Goal: Task Accomplishment & Management: Manage account settings

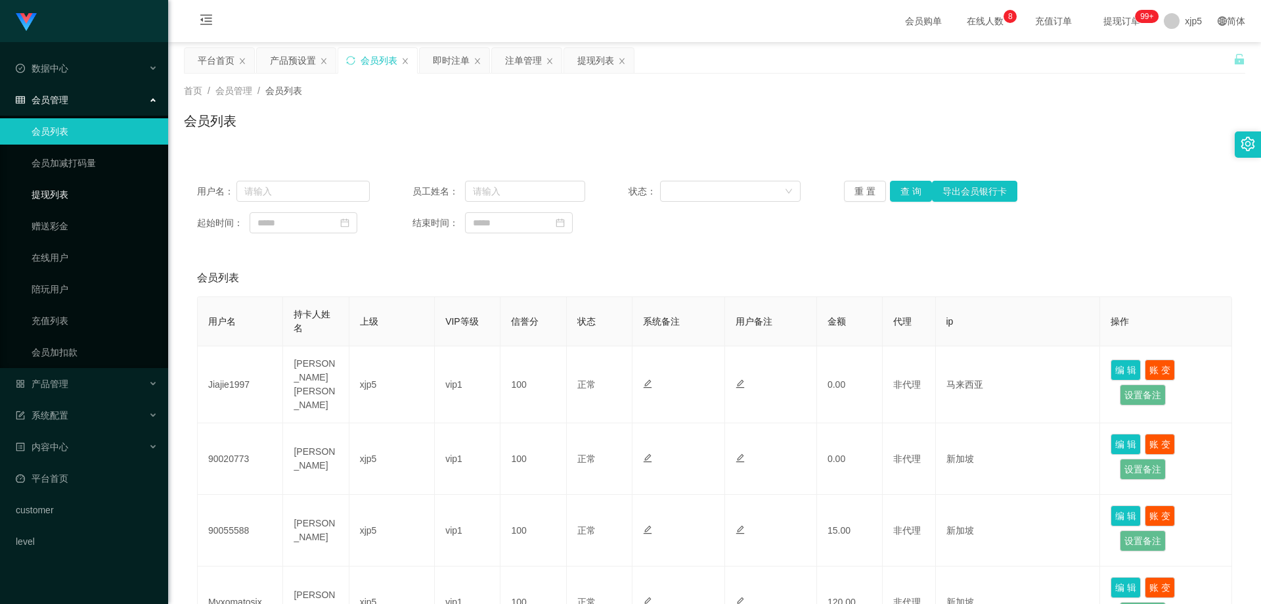
click at [82, 192] on link "提现列表" at bounding box center [95, 194] width 126 height 26
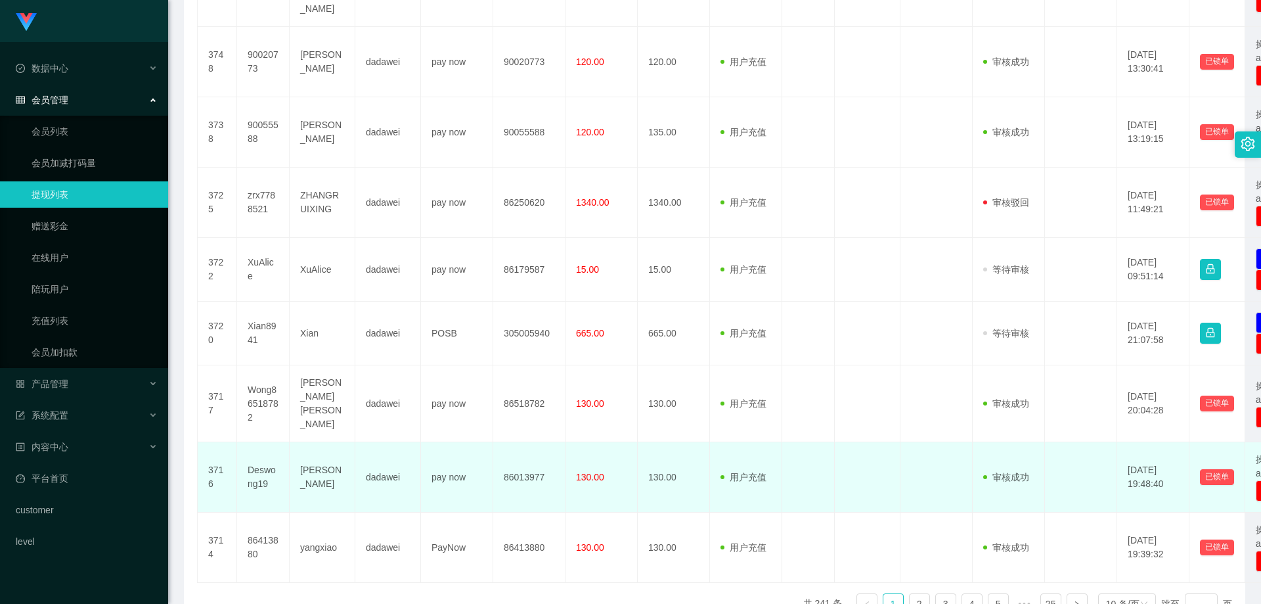
scroll to position [525, 0]
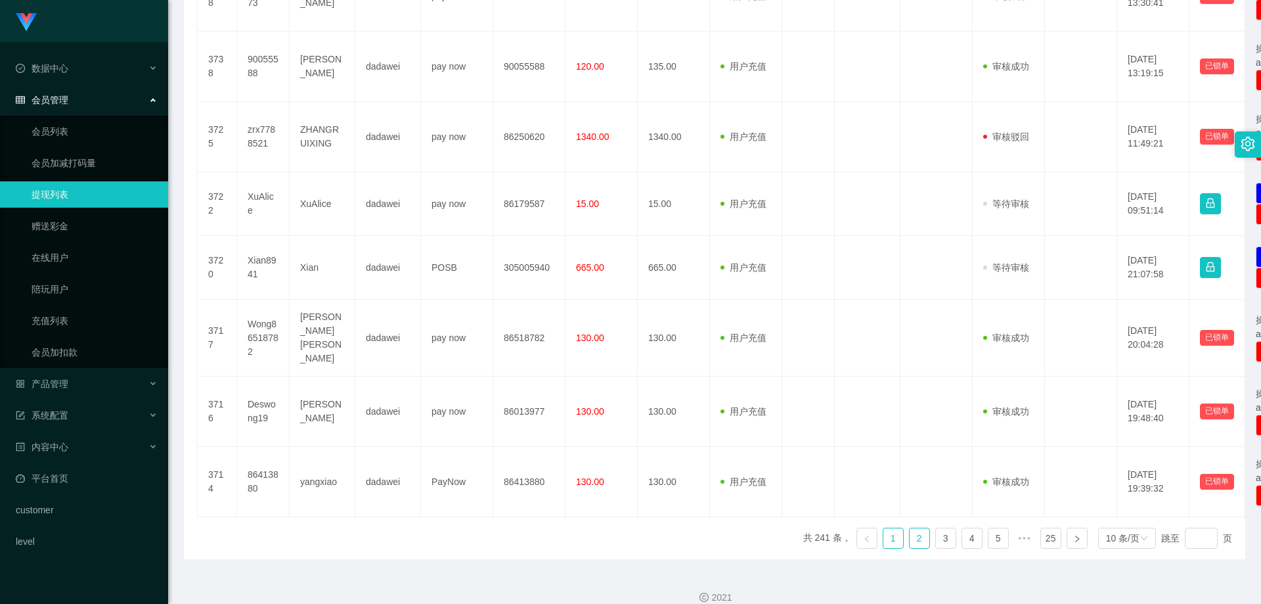
click at [916, 528] on link "2" at bounding box center [920, 538] width 20 height 20
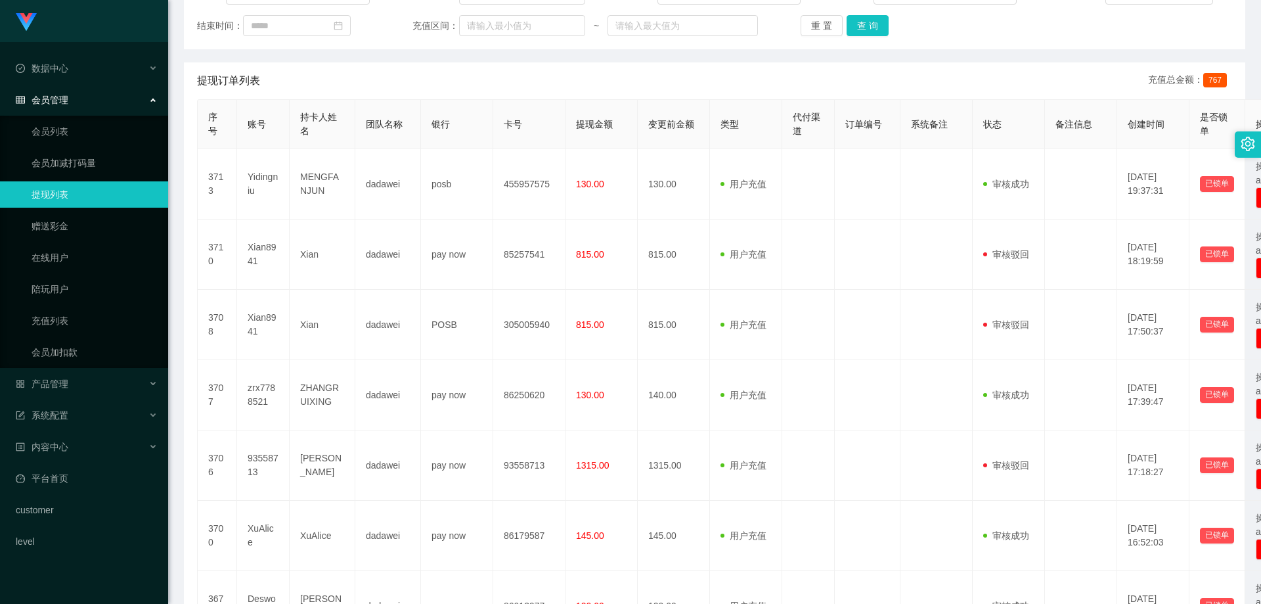
scroll to position [263, 0]
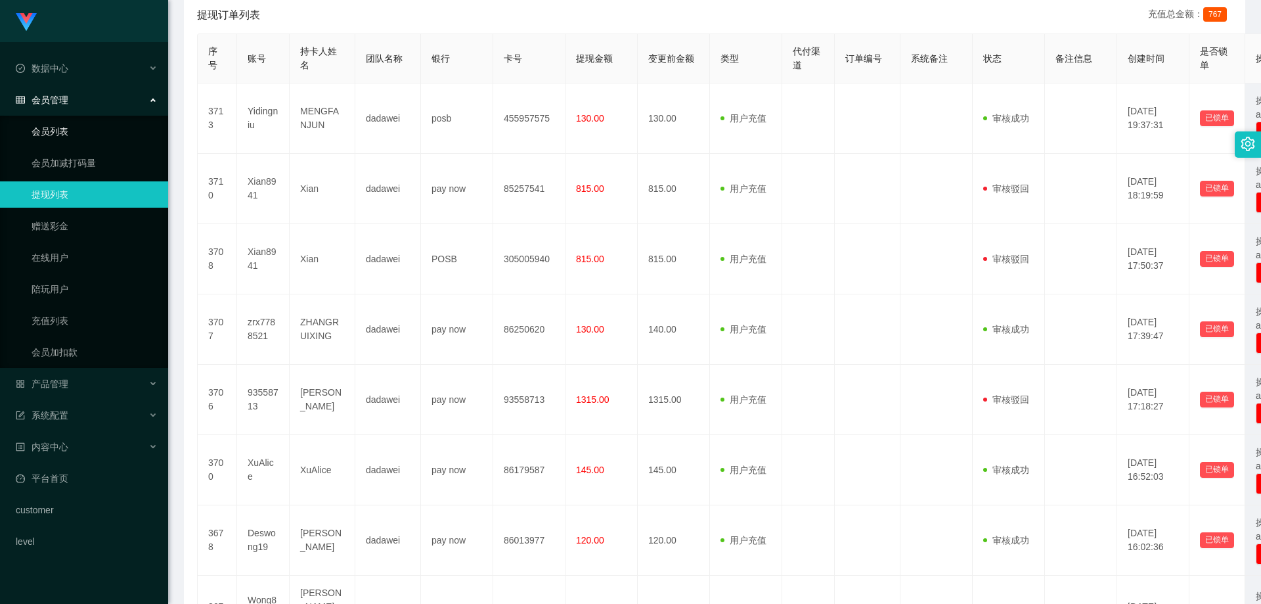
click at [62, 129] on link "会员列表" at bounding box center [95, 131] width 126 height 26
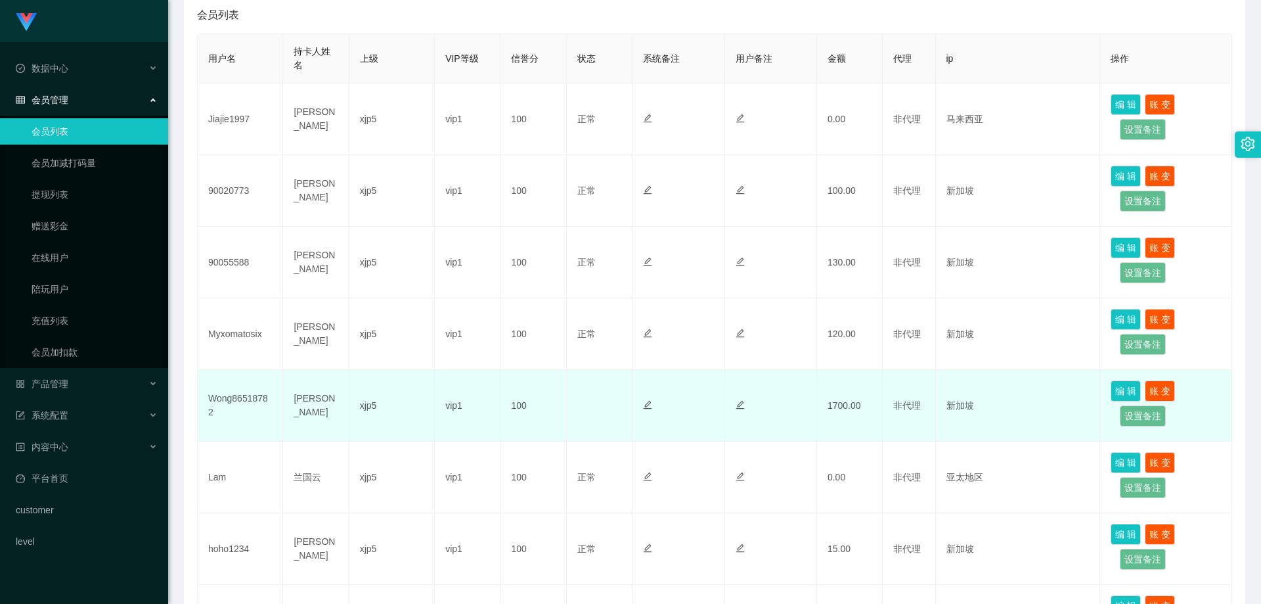
scroll to position [328, 0]
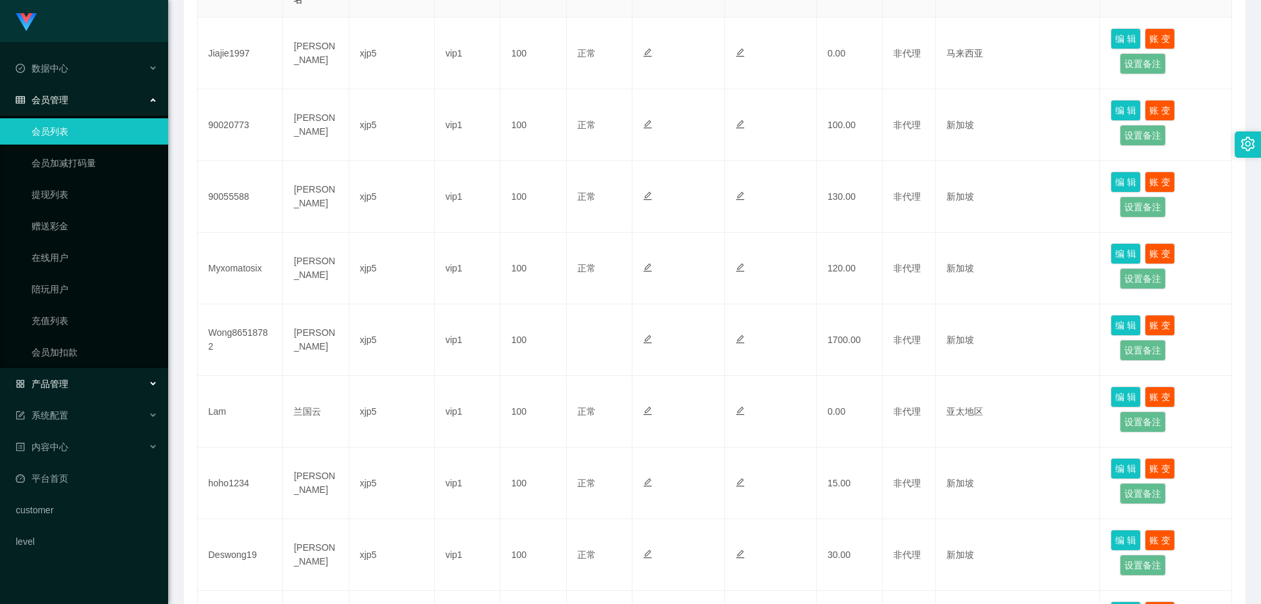
click at [79, 378] on div "产品管理" at bounding box center [84, 383] width 168 height 26
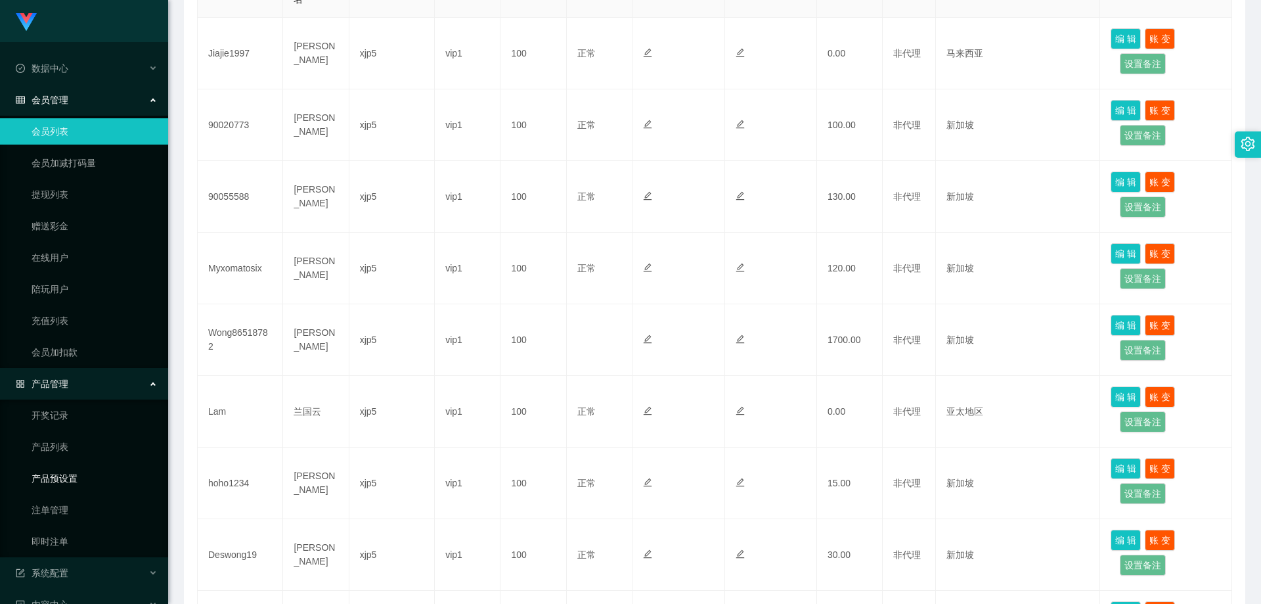
click at [74, 485] on link "产品预设置" at bounding box center [95, 478] width 126 height 26
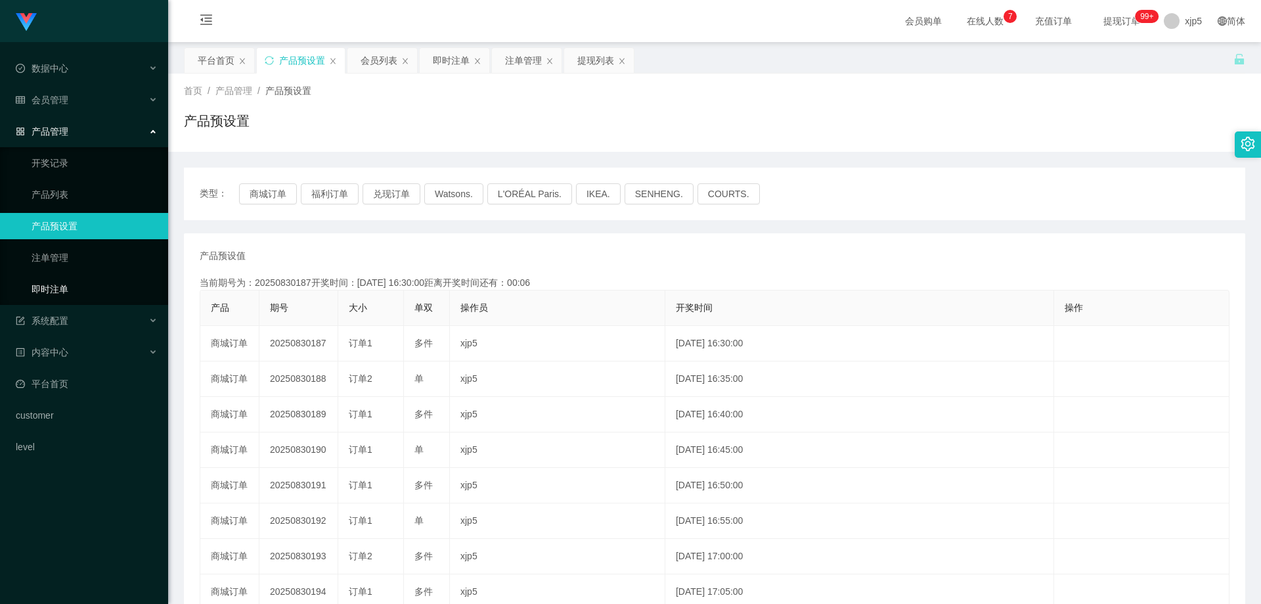
click at [82, 283] on link "即时注单" at bounding box center [95, 289] width 126 height 26
drag, startPoint x: 55, startPoint y: 285, endPoint x: 70, endPoint y: 202, distance: 84.8
click at [55, 284] on link "即时注单" at bounding box center [95, 289] width 126 height 26
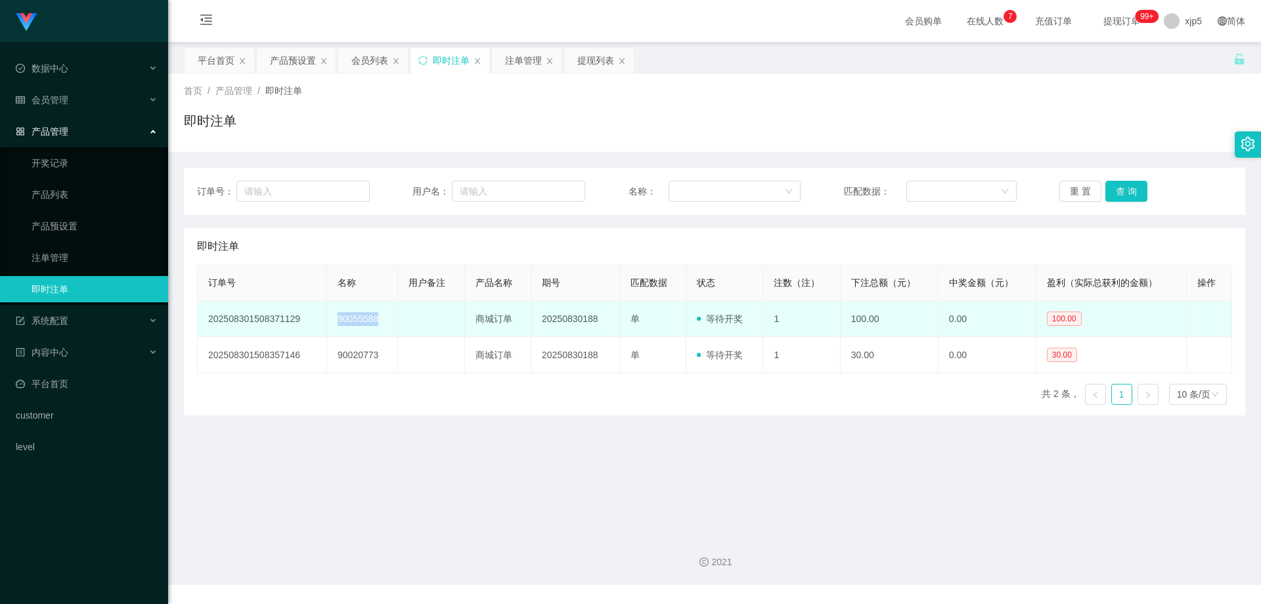
drag, startPoint x: 377, startPoint y: 318, endPoint x: 329, endPoint y: 318, distance: 47.9
click at [329, 318] on td "90055588" at bounding box center [362, 319] width 71 height 36
copy td "90055588"
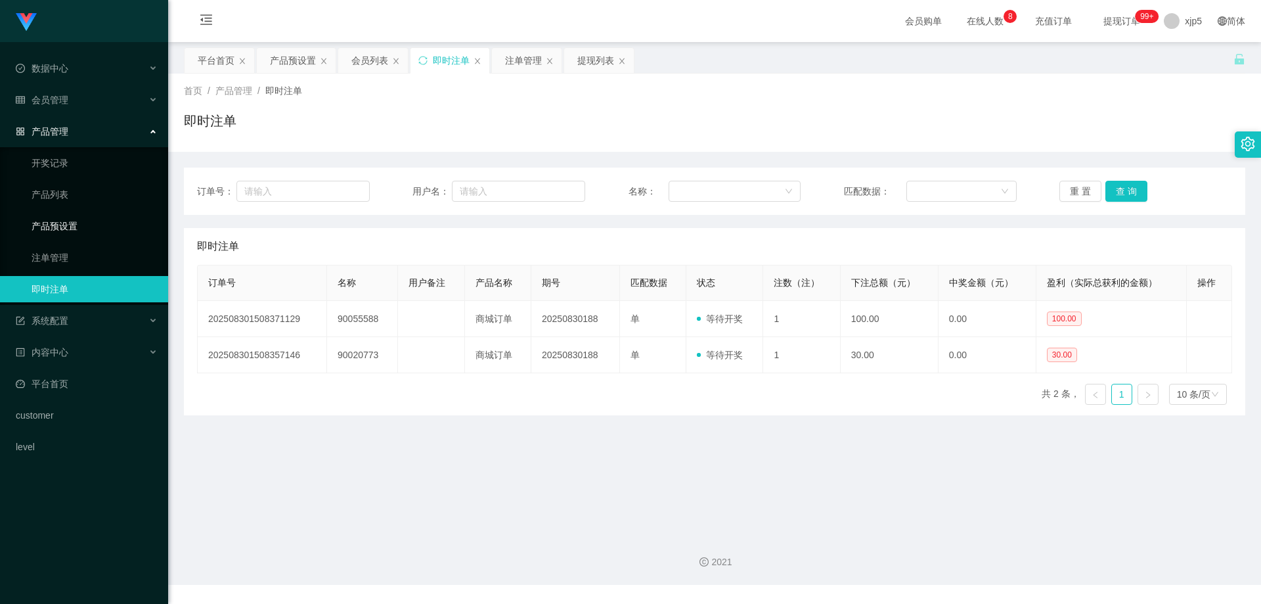
click at [104, 219] on link "产品预设置" at bounding box center [95, 226] width 126 height 26
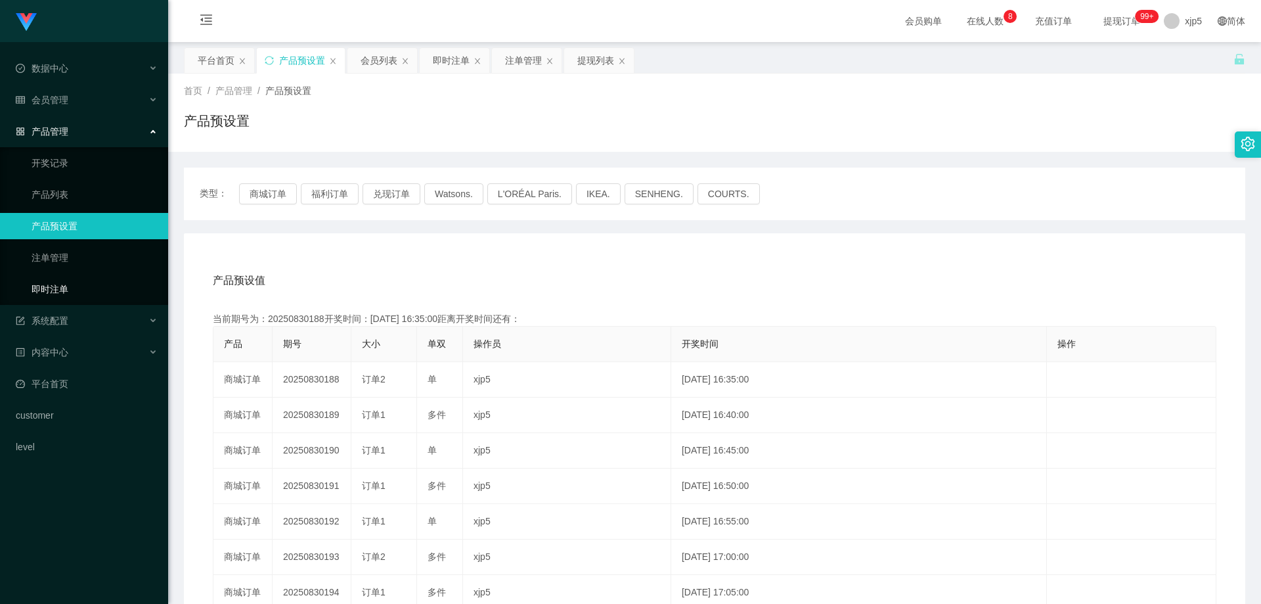
click at [74, 292] on link "即时注单" at bounding box center [95, 289] width 126 height 26
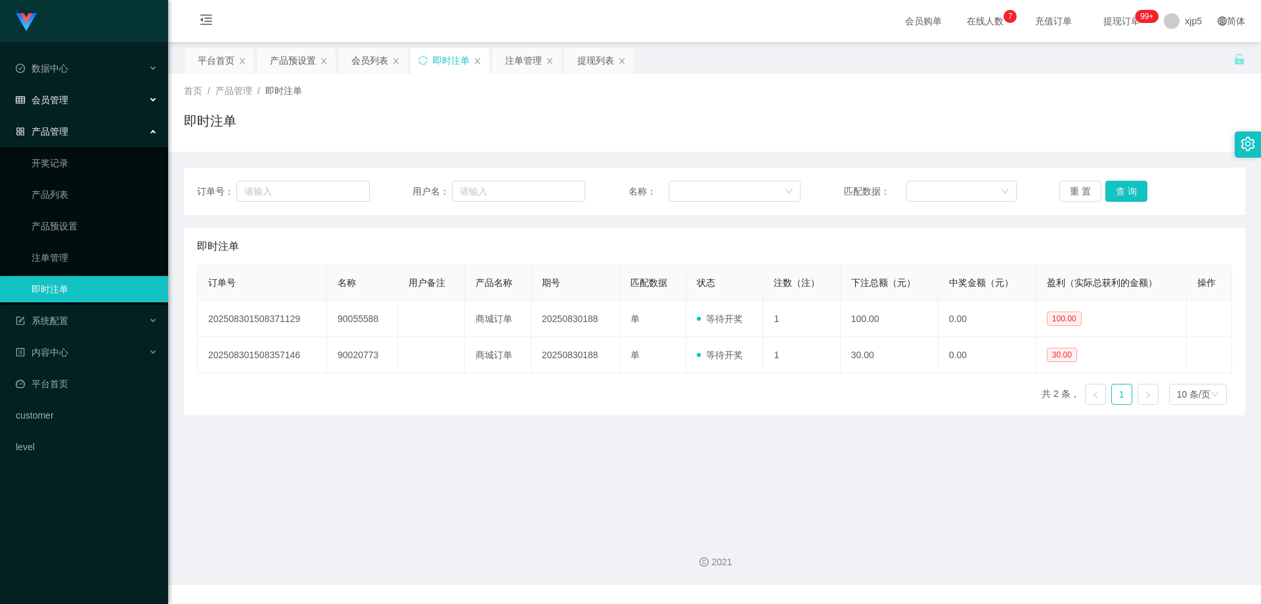
click at [73, 105] on div "会员管理" at bounding box center [84, 100] width 168 height 26
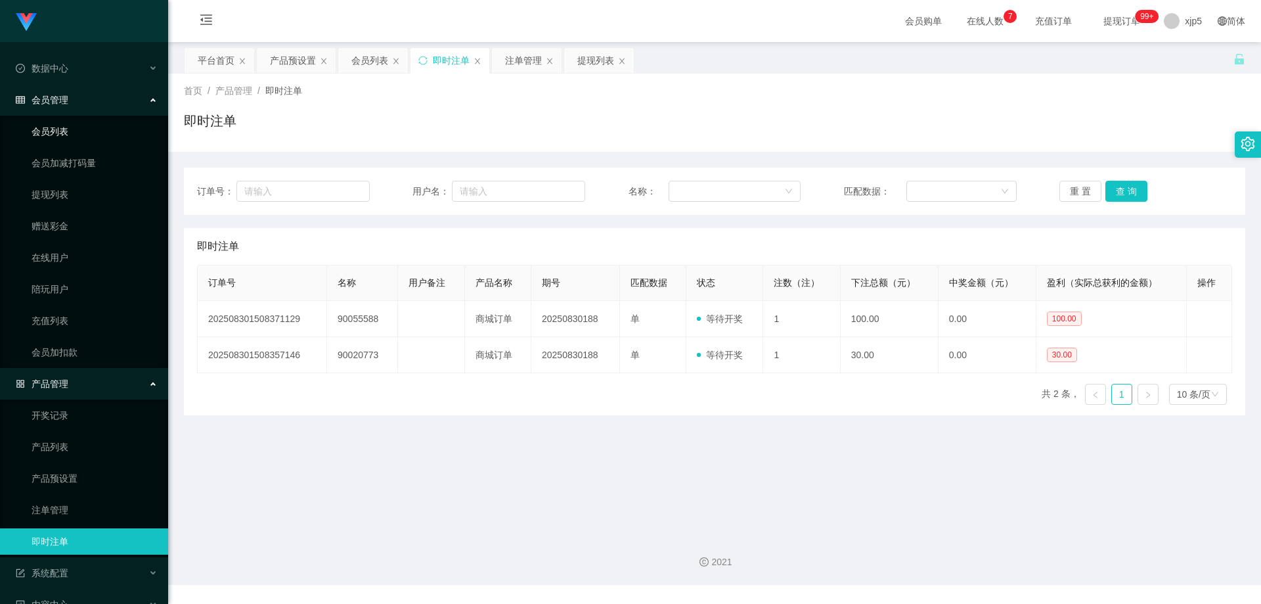
click at [73, 141] on link "会员列表" at bounding box center [95, 131] width 126 height 26
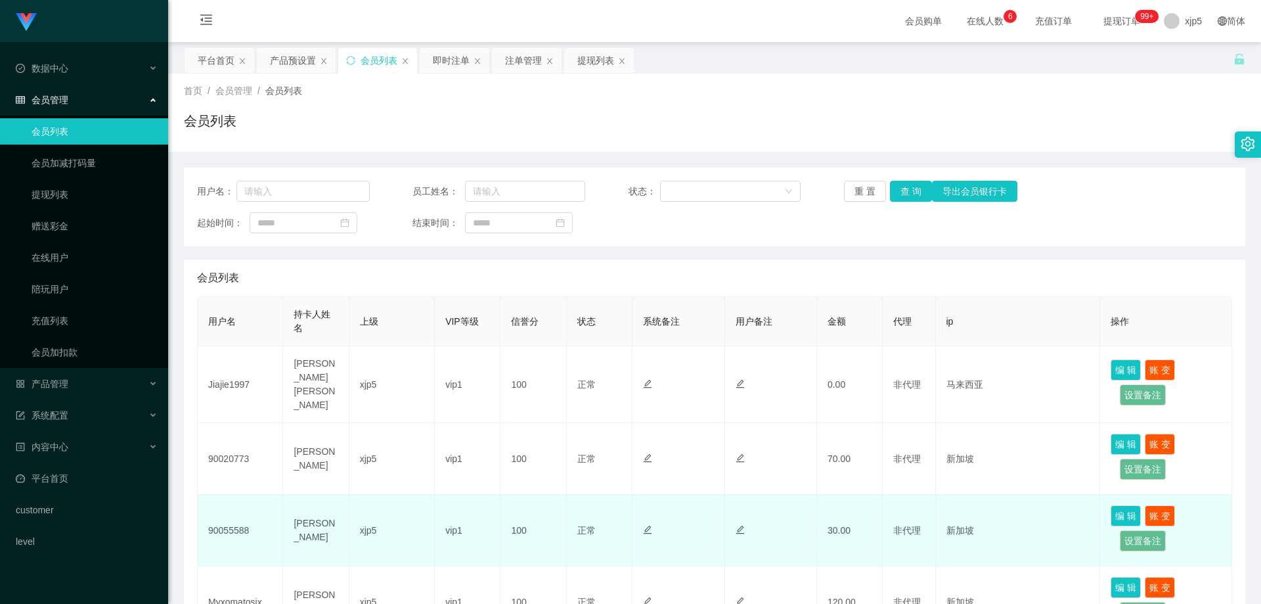
scroll to position [131, 0]
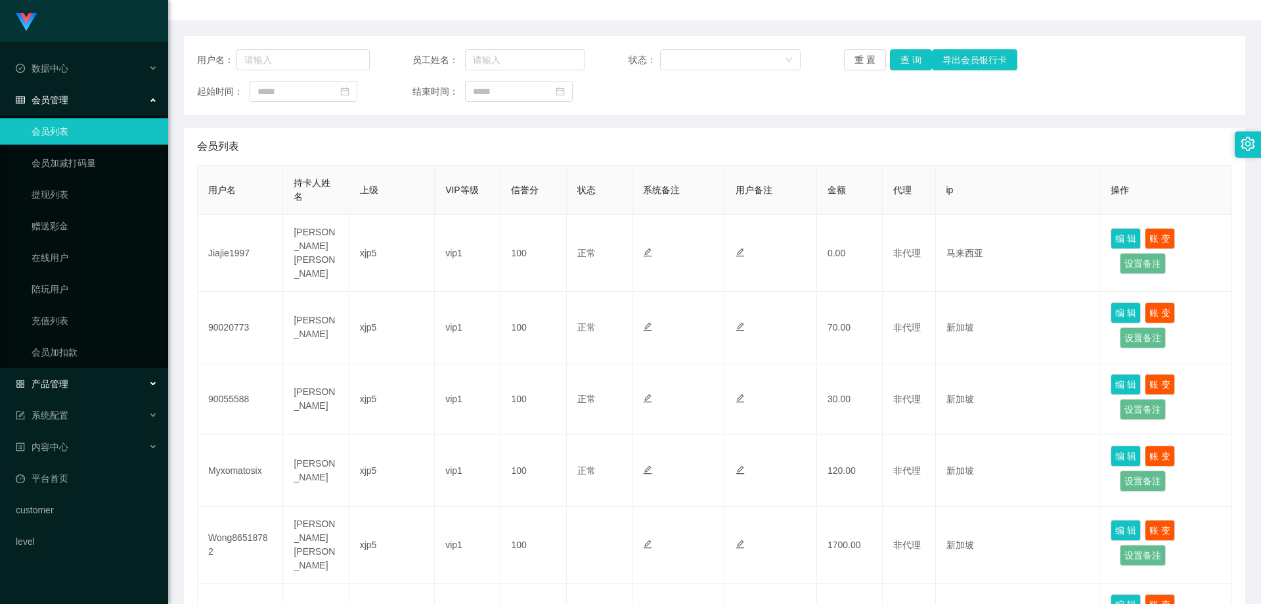
click at [100, 372] on div "产品管理" at bounding box center [84, 383] width 168 height 26
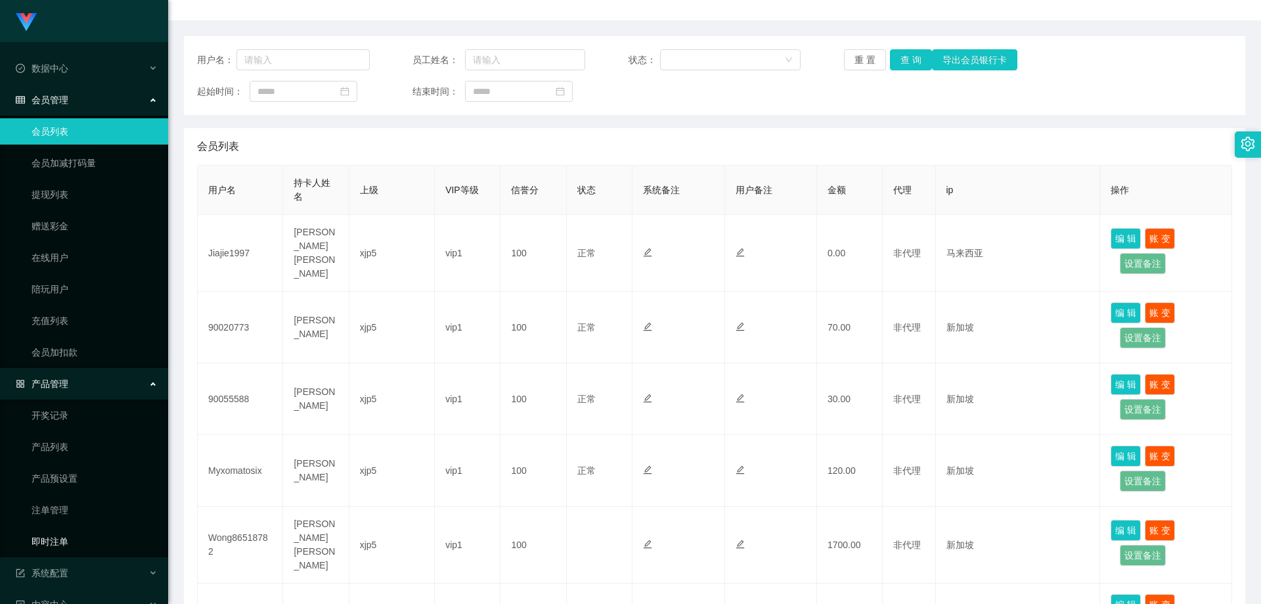
click at [81, 536] on link "即时注单" at bounding box center [95, 541] width 126 height 26
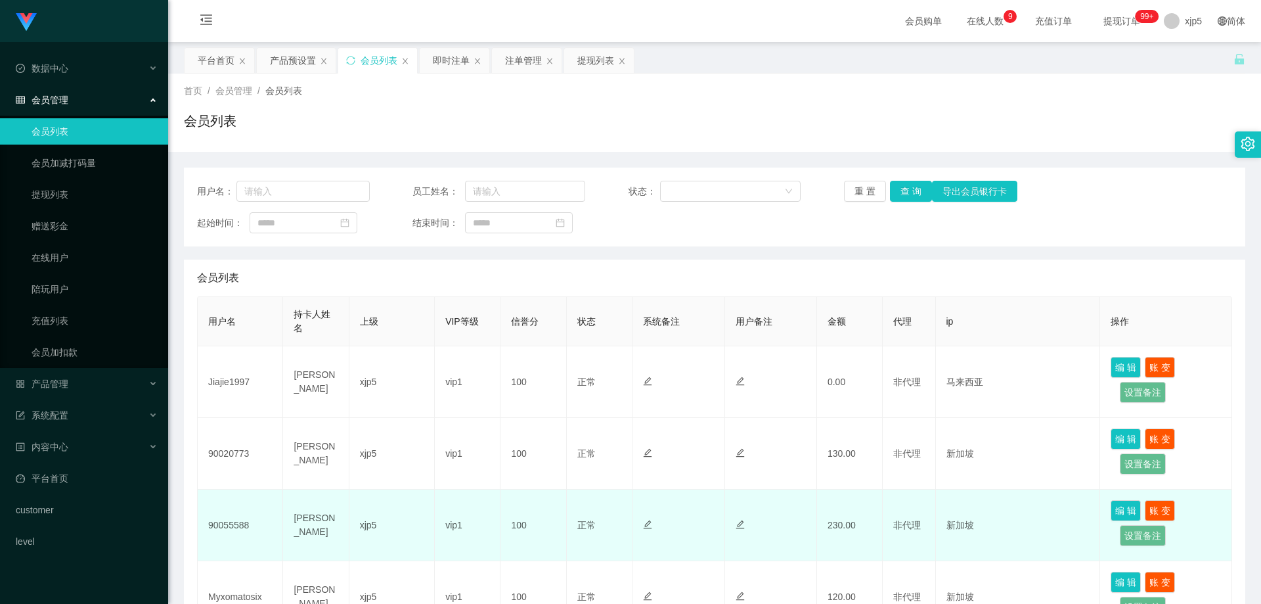
scroll to position [131, 0]
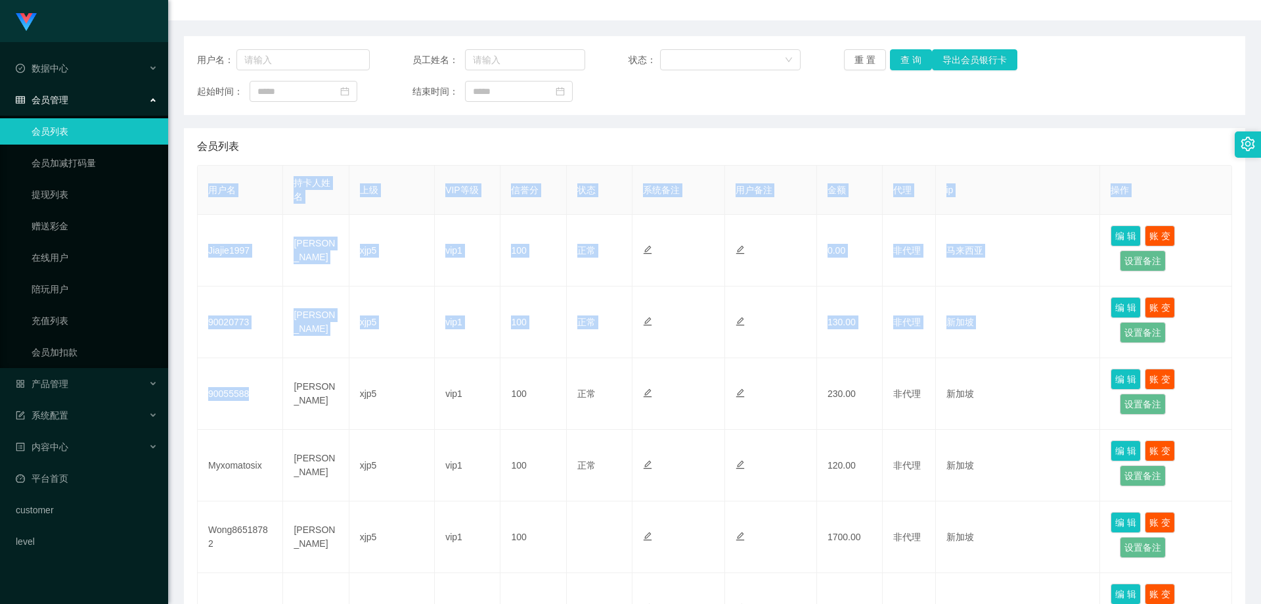
drag, startPoint x: 253, startPoint y: 394, endPoint x: 188, endPoint y: 389, distance: 65.9
click at [188, 389] on div "会员列表 用户名 持卡人姓名 上级 VIP等级 信誉分 状态 系统备注 用户备注 金额 代理 ip 操作 Jiajie1997 Ronny Lee Jia J…" at bounding box center [714, 550] width 1061 height 845
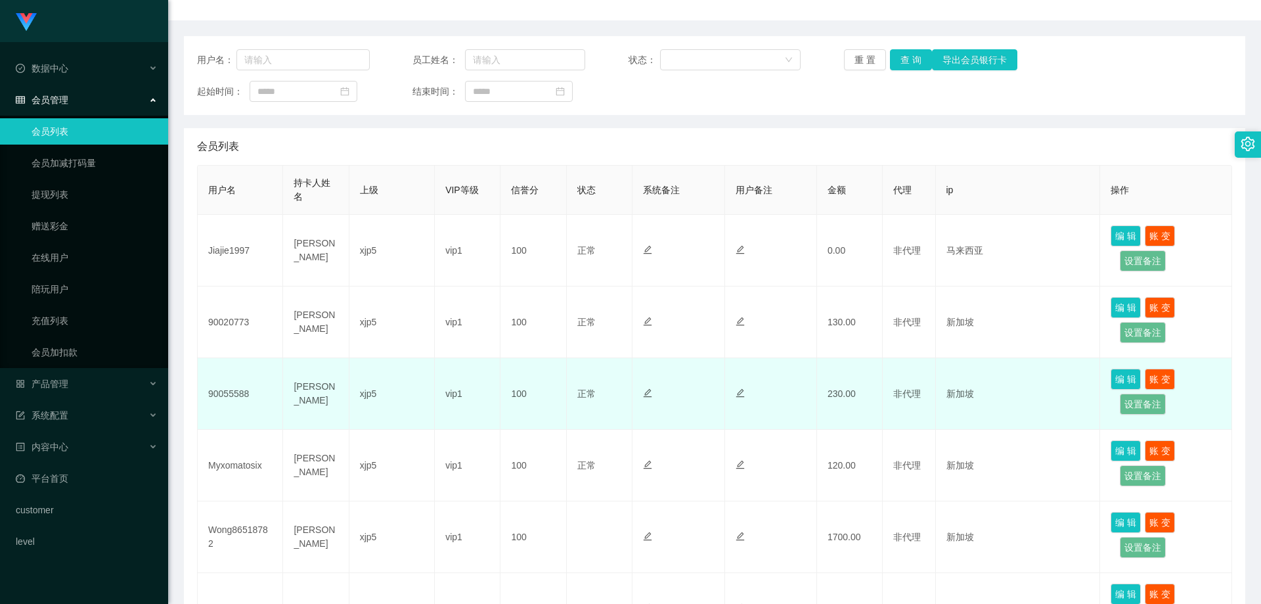
click at [363, 386] on td "xjp5" at bounding box center [391, 394] width 85 height 72
drag, startPoint x: 266, startPoint y: 393, endPoint x: 198, endPoint y: 395, distance: 68.3
click at [198, 395] on td "90055588" at bounding box center [240, 394] width 85 height 72
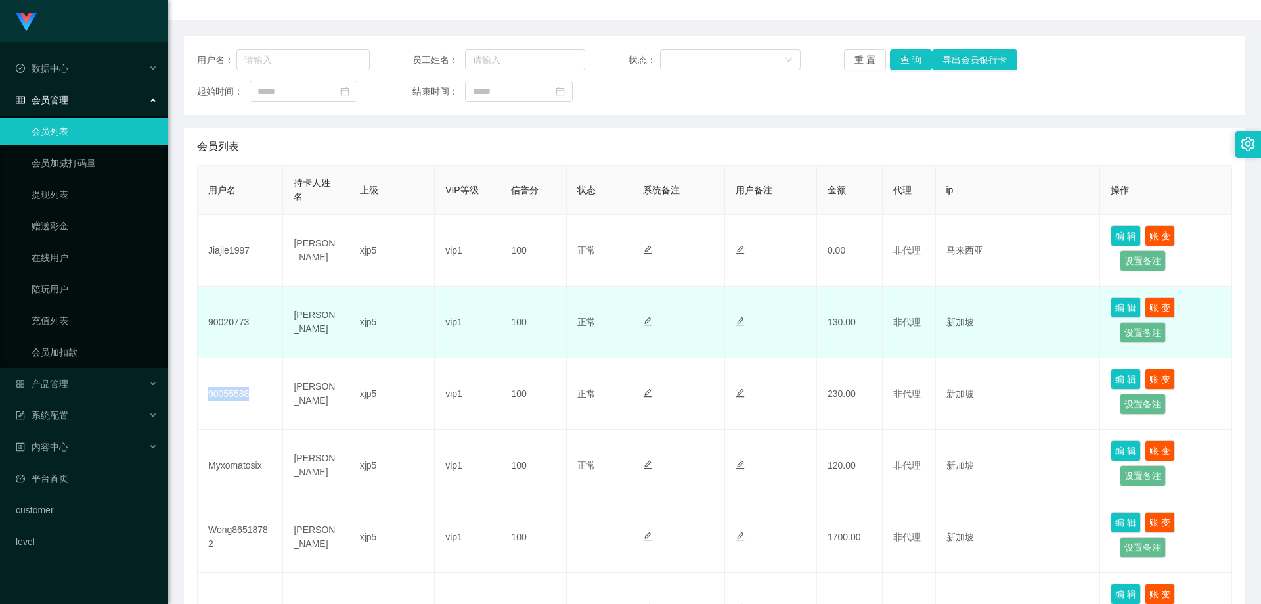
copy td "90055588"
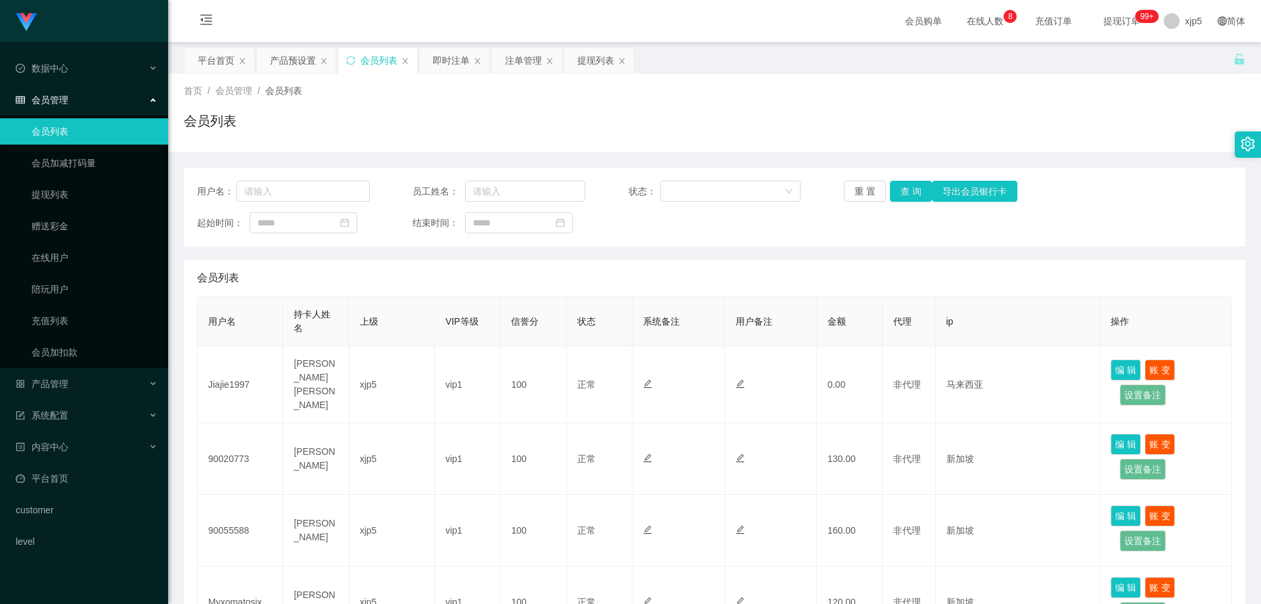
scroll to position [131, 0]
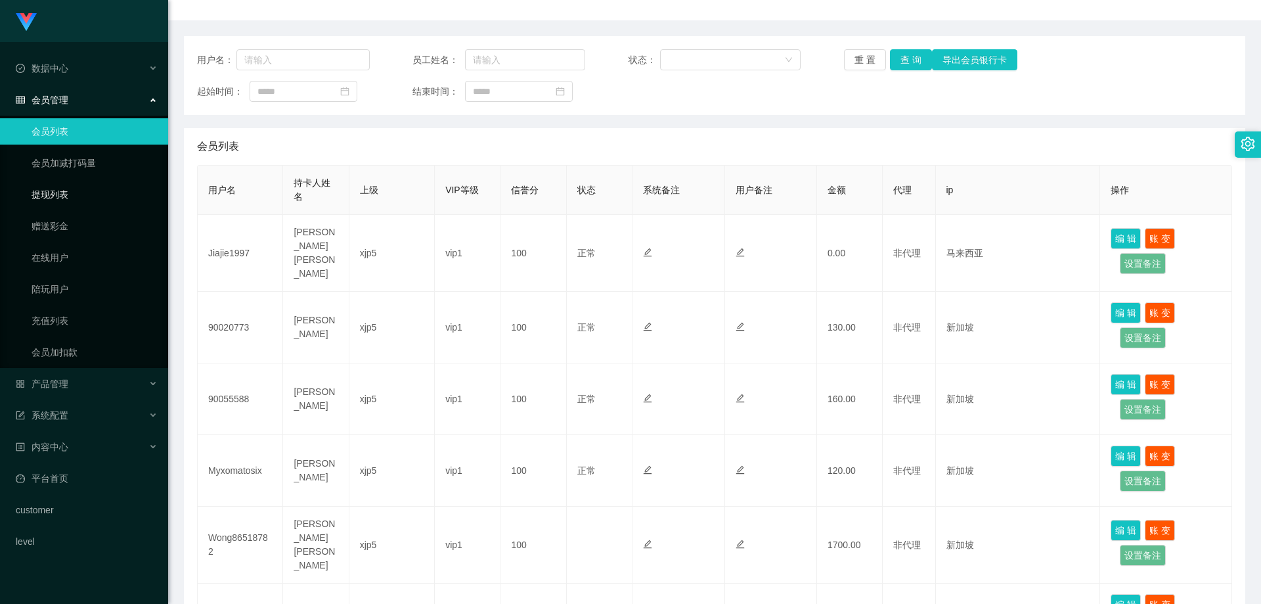
click at [69, 200] on link "提现列表" at bounding box center [95, 194] width 126 height 26
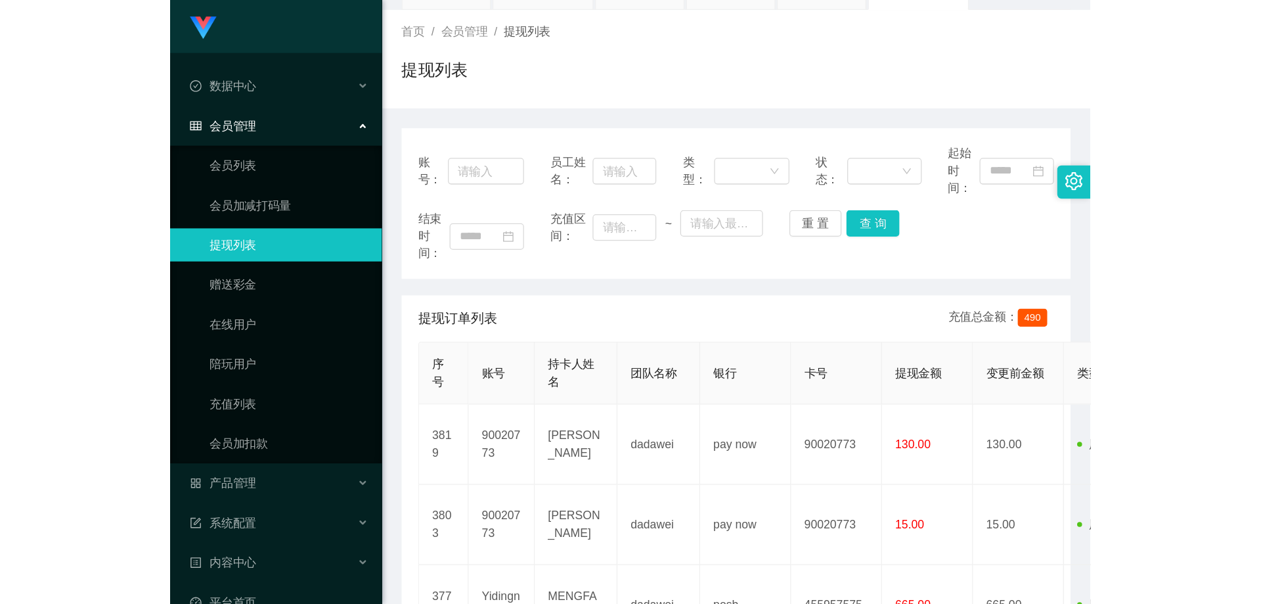
scroll to position [131, 0]
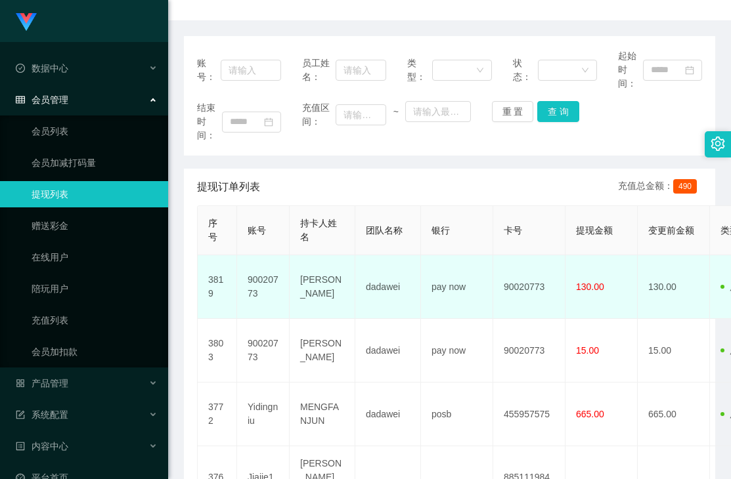
drag, startPoint x: 270, startPoint y: 299, endPoint x: 263, endPoint y: 297, distance: 6.7
click at [263, 297] on td "90020773" at bounding box center [263, 287] width 53 height 64
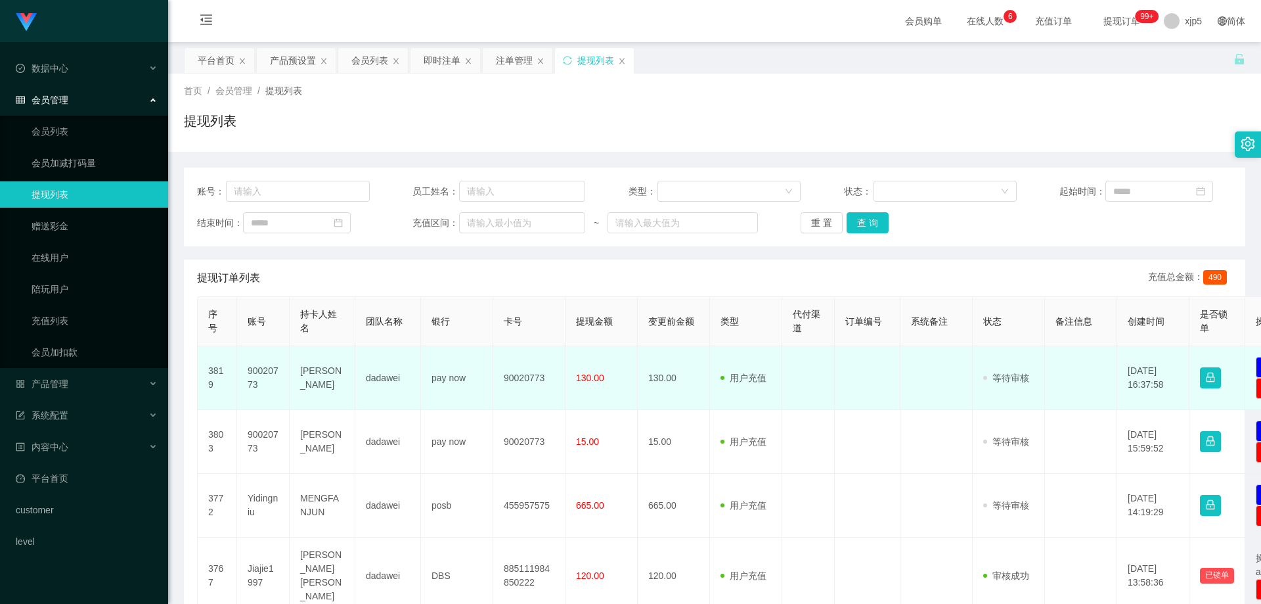
scroll to position [66, 0]
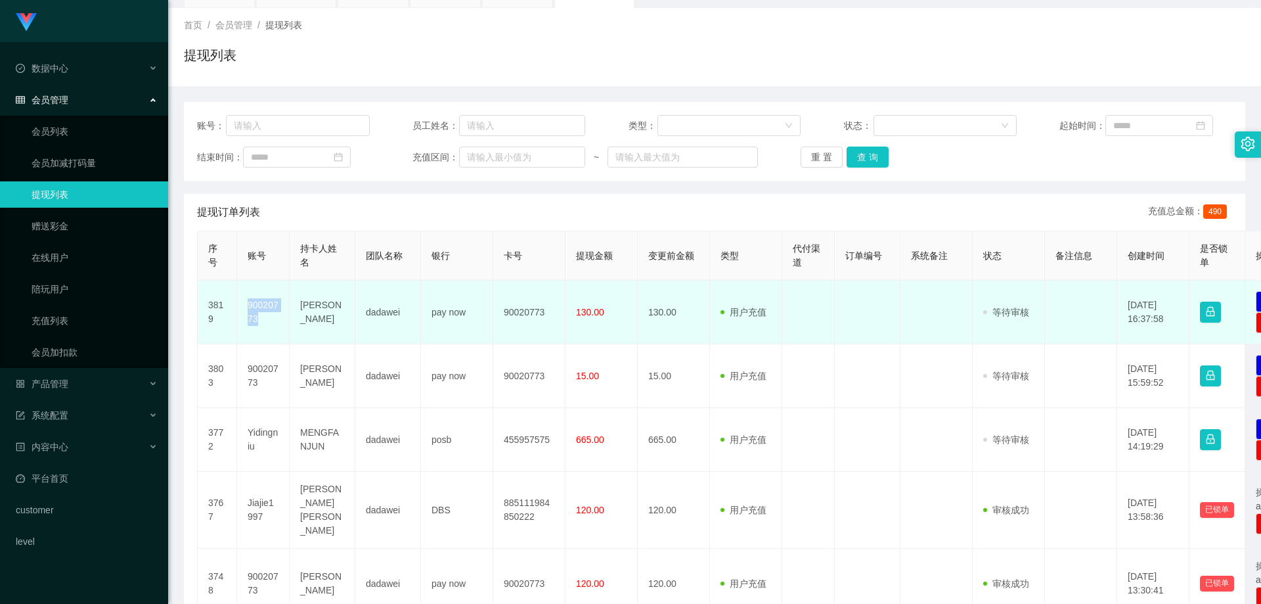
drag, startPoint x: 267, startPoint y: 317, endPoint x: 248, endPoint y: 309, distance: 21.5
click at [248, 309] on td "90020773" at bounding box center [263, 312] width 53 height 64
copy td "90020773"
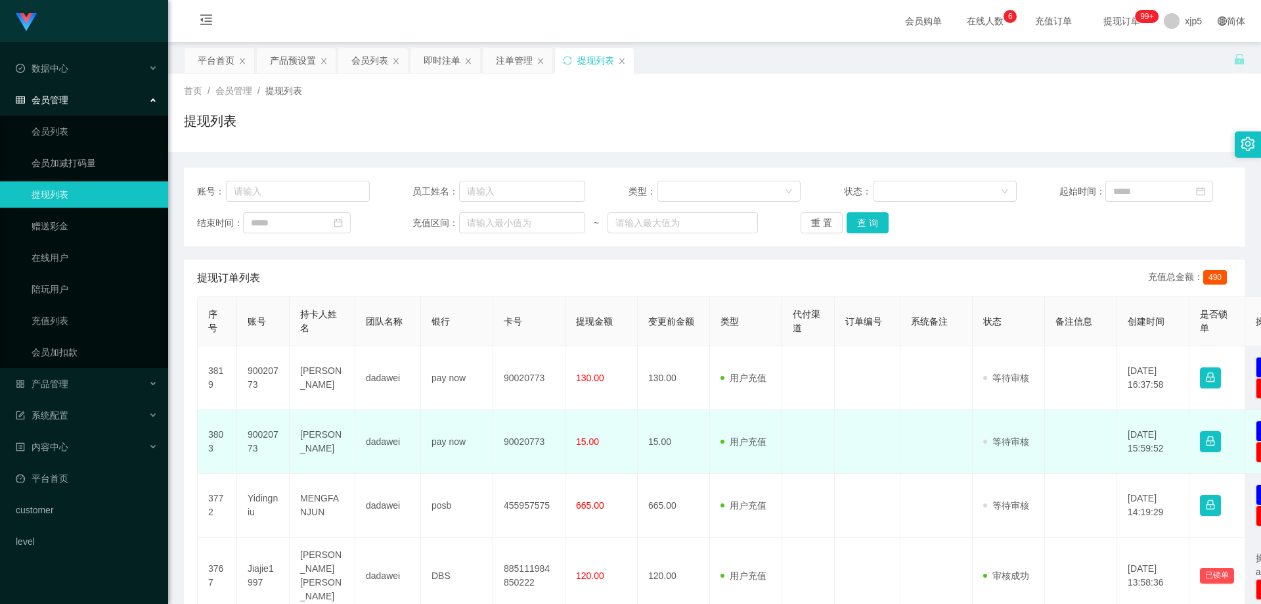
scroll to position [66, 0]
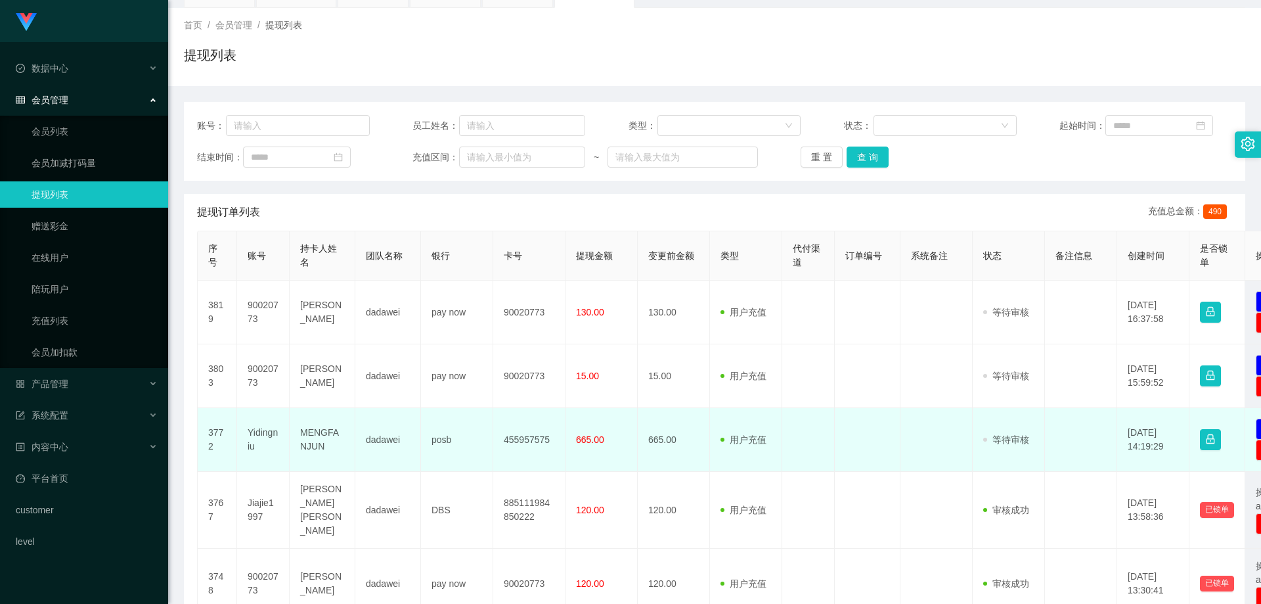
click at [277, 449] on td "Yidingniu" at bounding box center [263, 440] width 53 height 64
drag, startPoint x: 269, startPoint y: 448, endPoint x: 244, endPoint y: 433, distance: 29.7
click at [244, 433] on td "Yidingniu" at bounding box center [263, 440] width 53 height 64
copy td "Yidingniu"
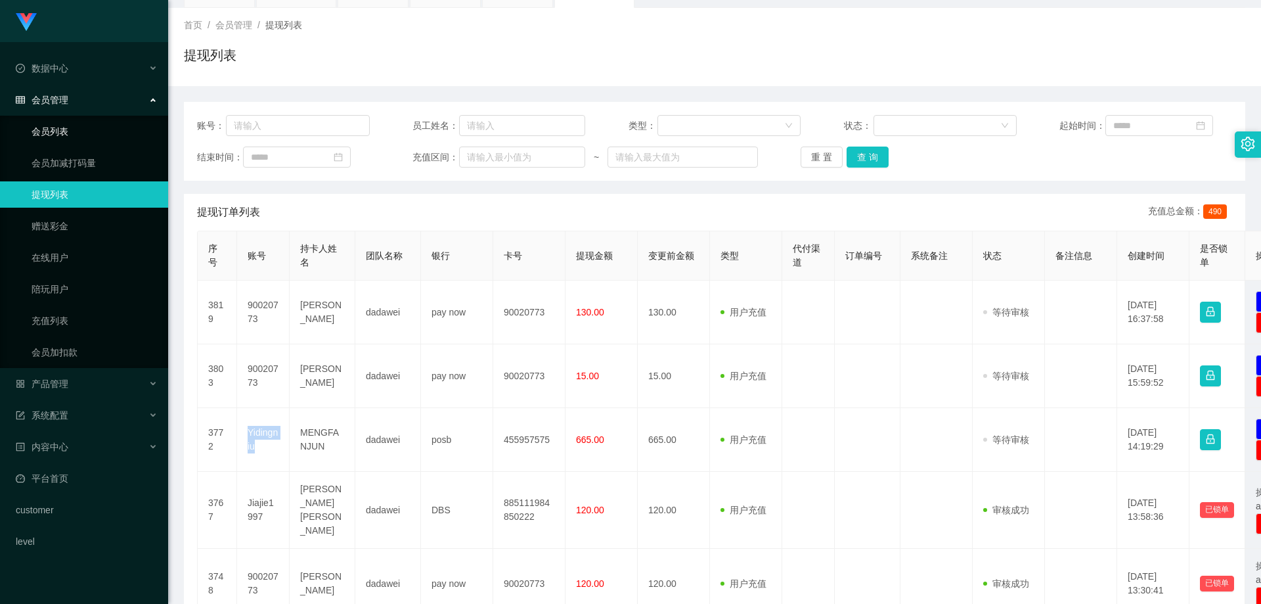
click at [74, 124] on link "会员列表" at bounding box center [95, 131] width 126 height 26
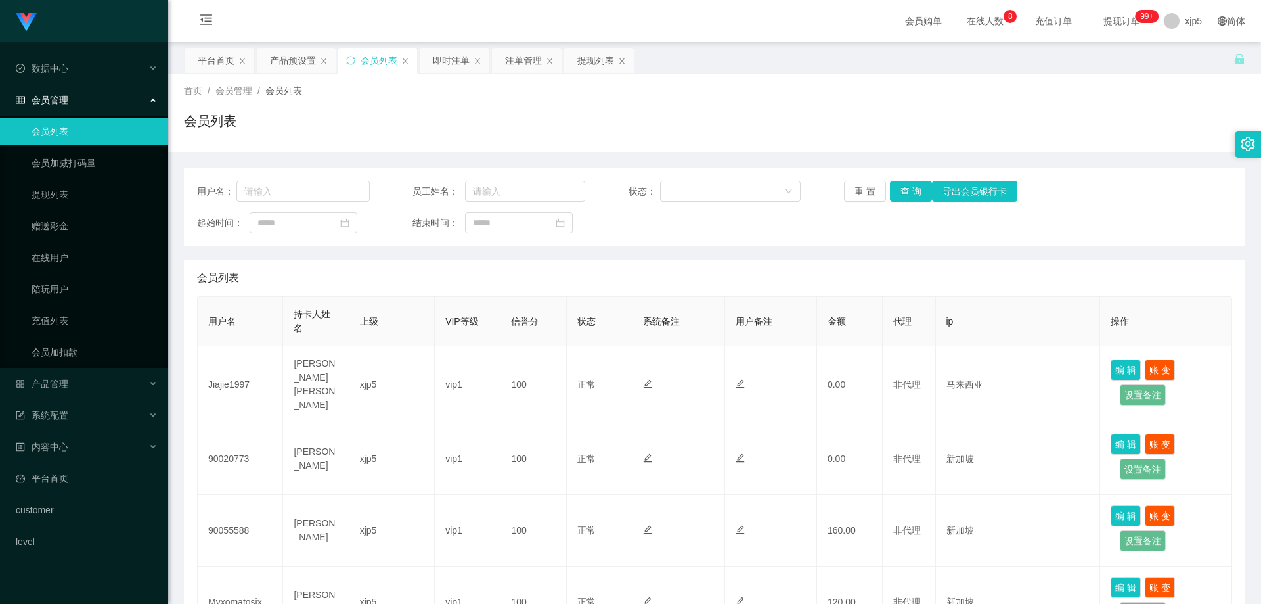
scroll to position [561, 0]
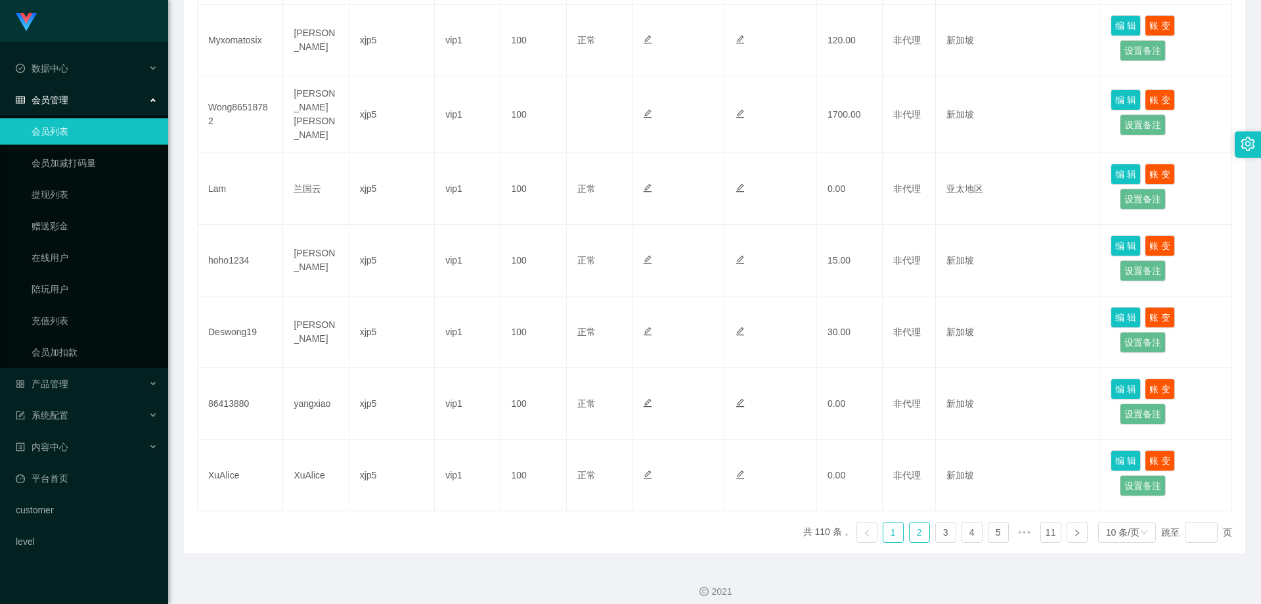
drag, startPoint x: 916, startPoint y: 525, endPoint x: 898, endPoint y: 508, distance: 24.6
click at [916, 525] on link "2" at bounding box center [920, 532] width 20 height 20
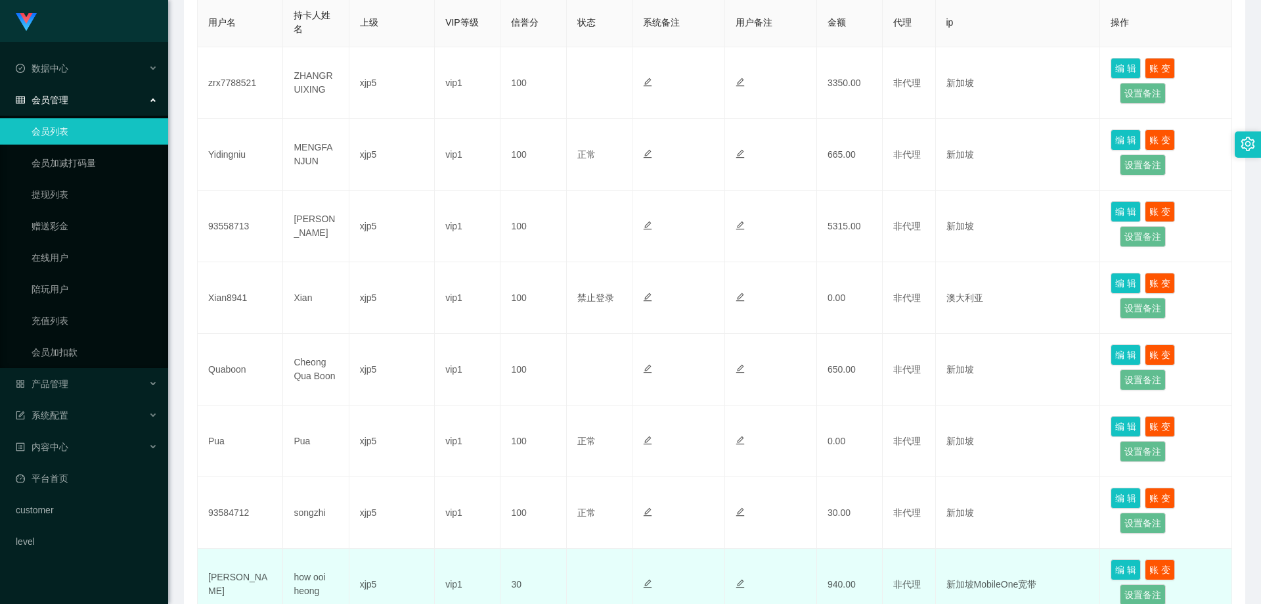
scroll to position [233, 0]
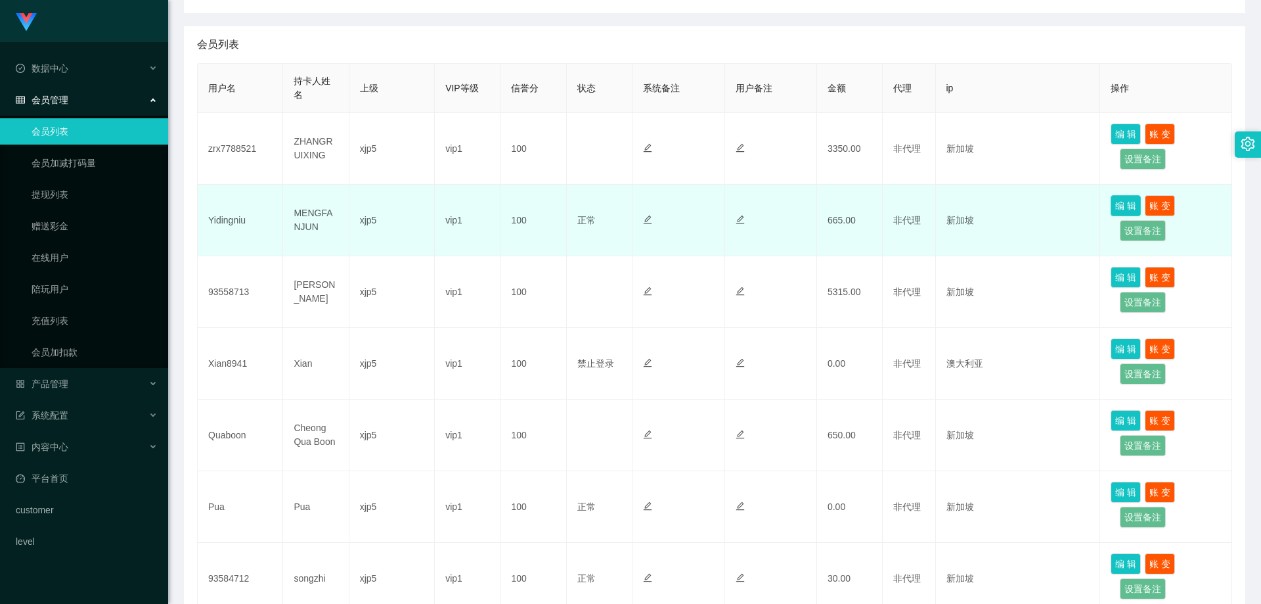
click at [1114, 202] on button "编 辑" at bounding box center [1125, 205] width 30 height 21
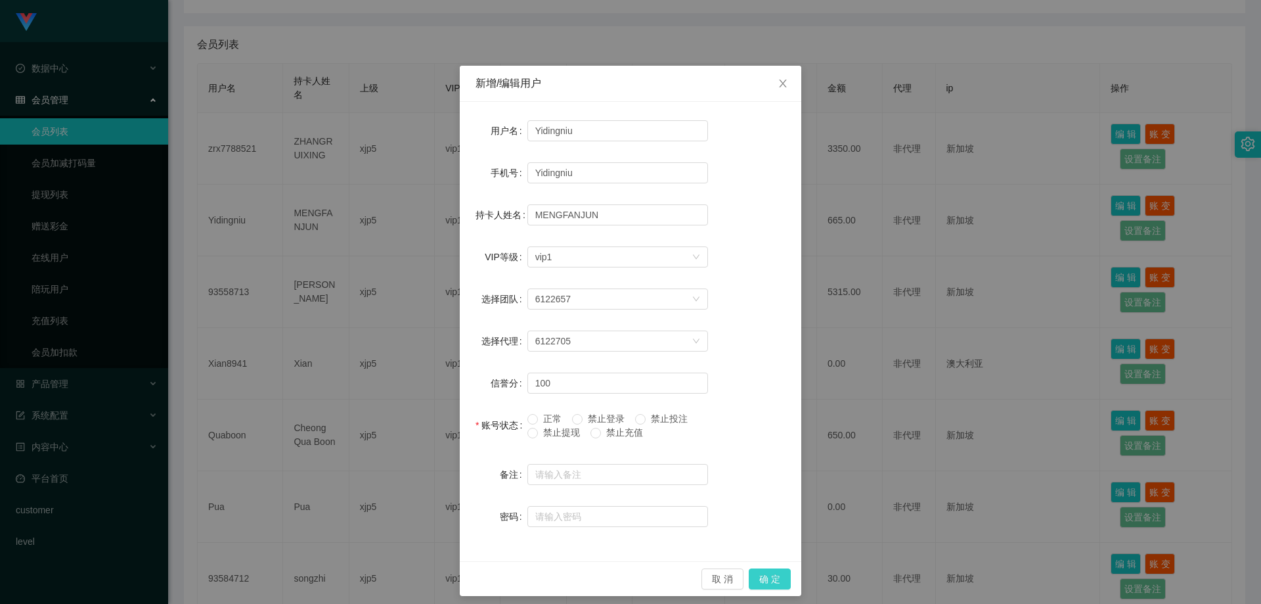
click at [766, 573] on button "确 定" at bounding box center [770, 578] width 42 height 21
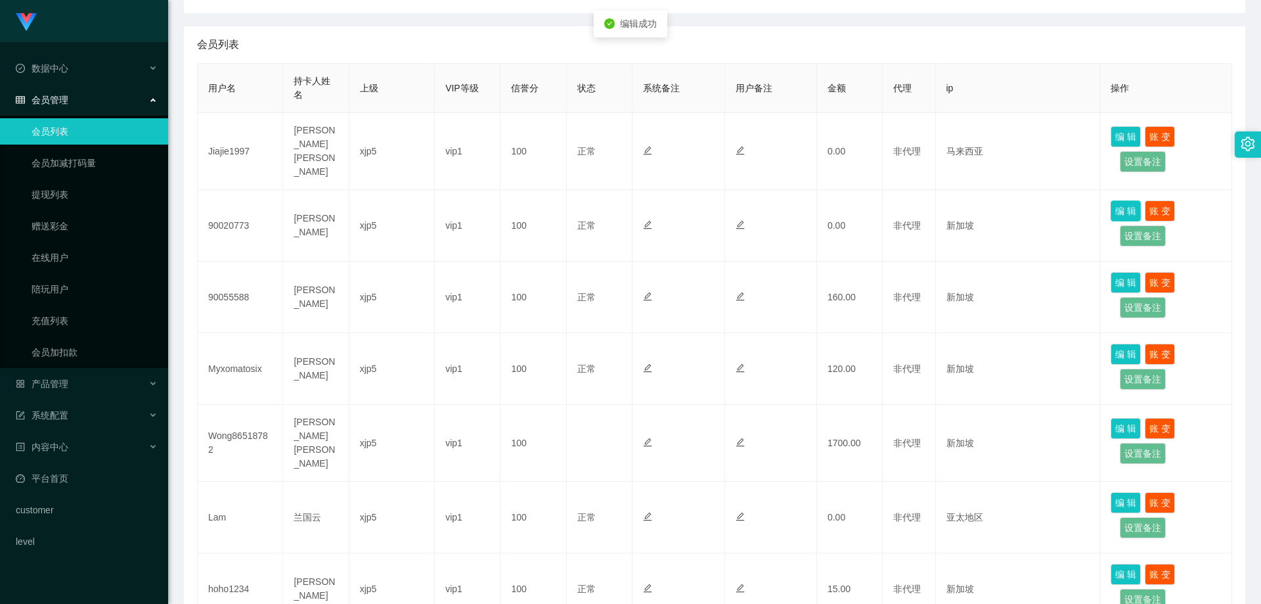
scroll to position [561, 0]
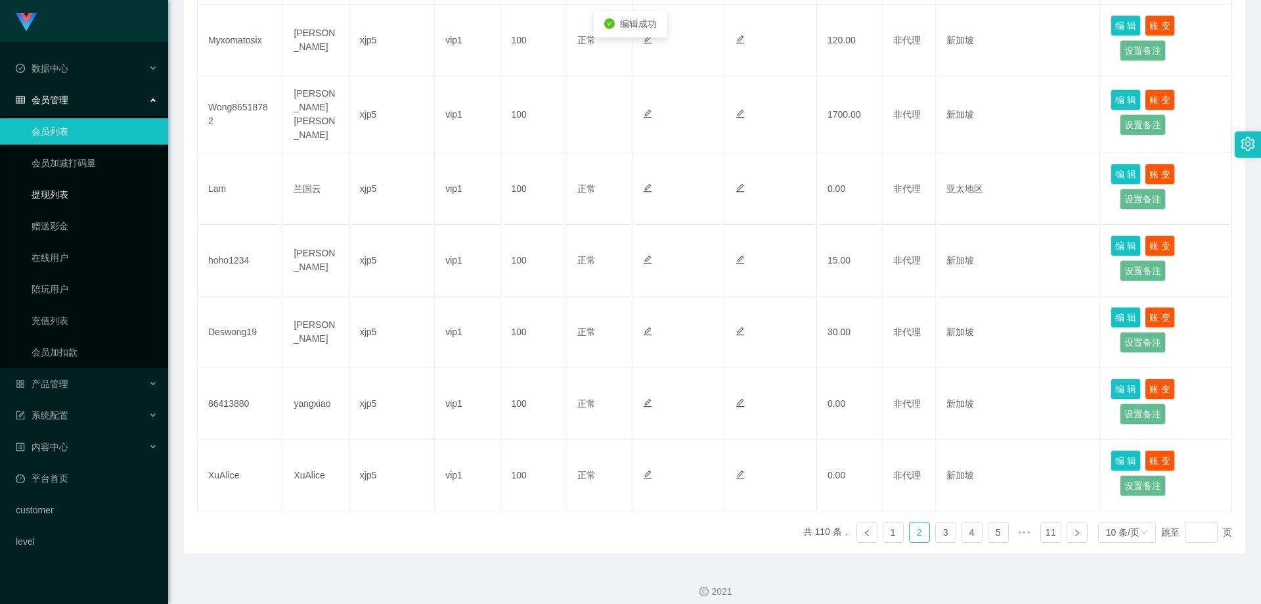
drag, startPoint x: 85, startPoint y: 192, endPoint x: 76, endPoint y: 120, distance: 72.8
click at [85, 192] on link "提现列表" at bounding box center [95, 194] width 126 height 26
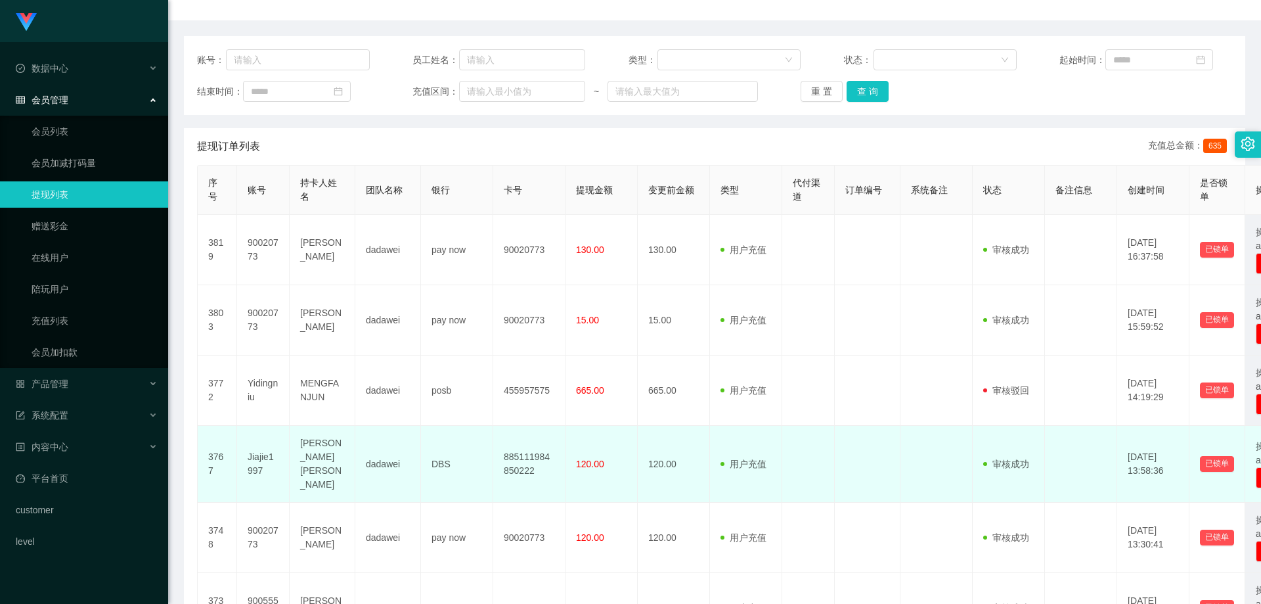
scroll to position [197, 0]
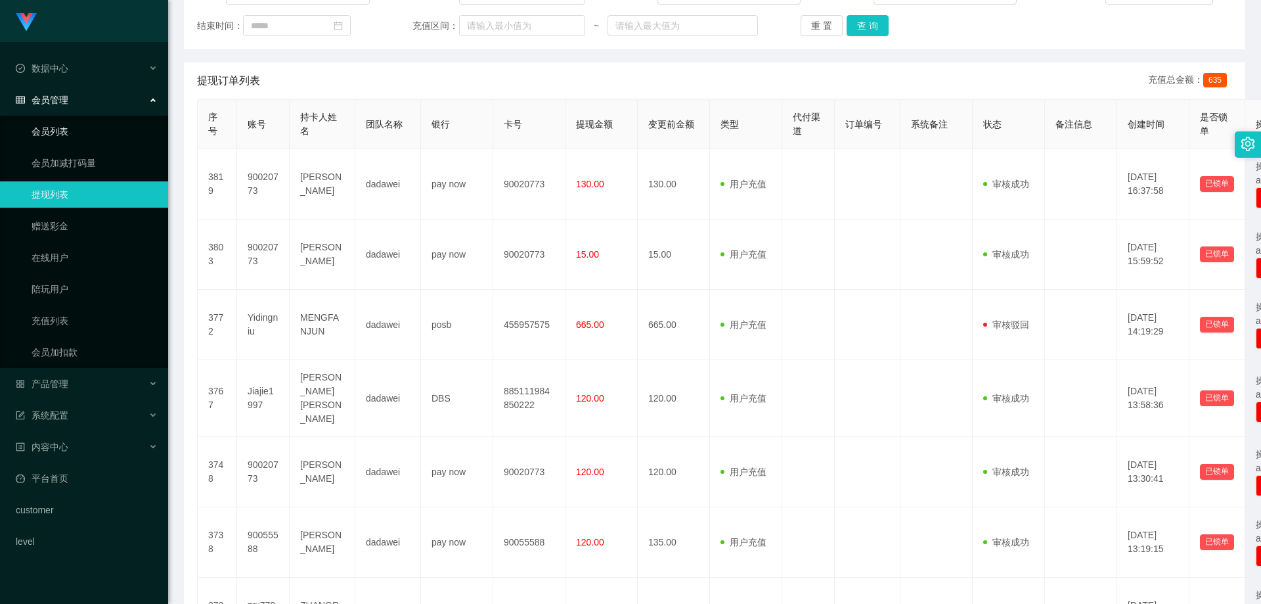
click at [77, 134] on link "会员列表" at bounding box center [95, 131] width 126 height 26
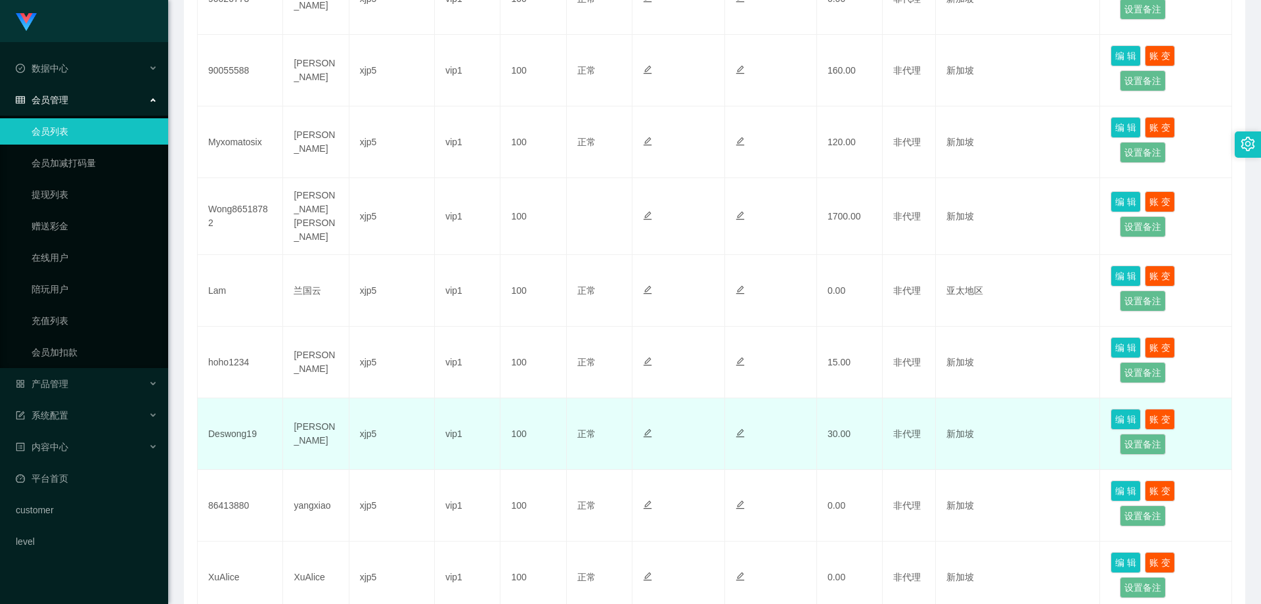
scroll to position [525, 0]
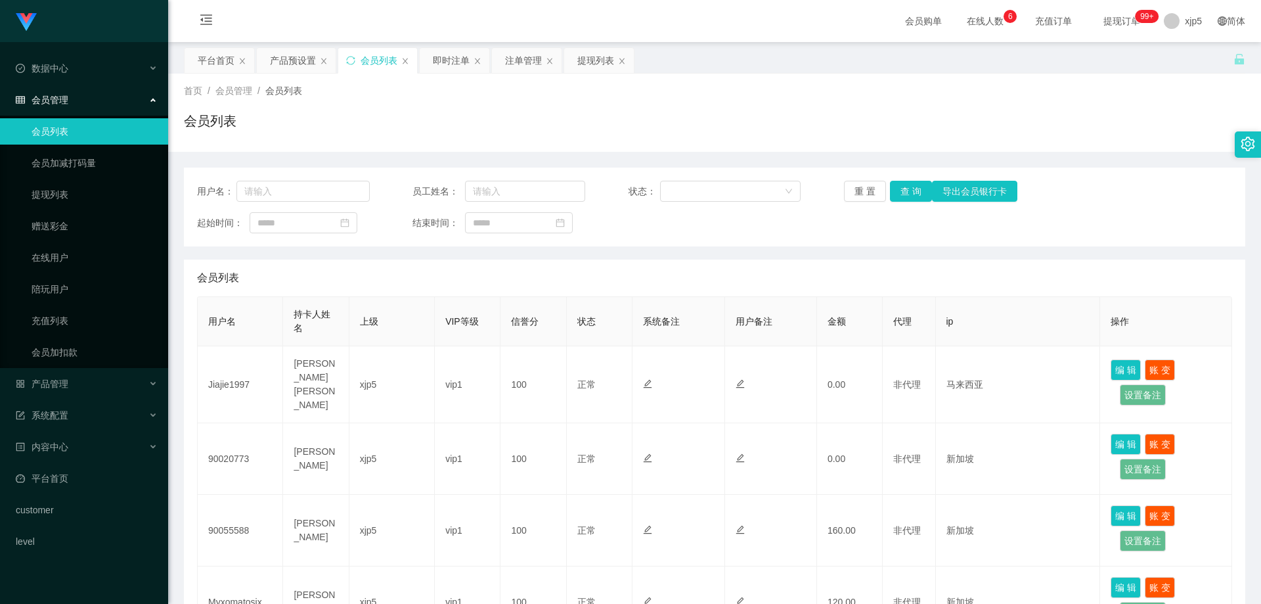
scroll to position [197, 0]
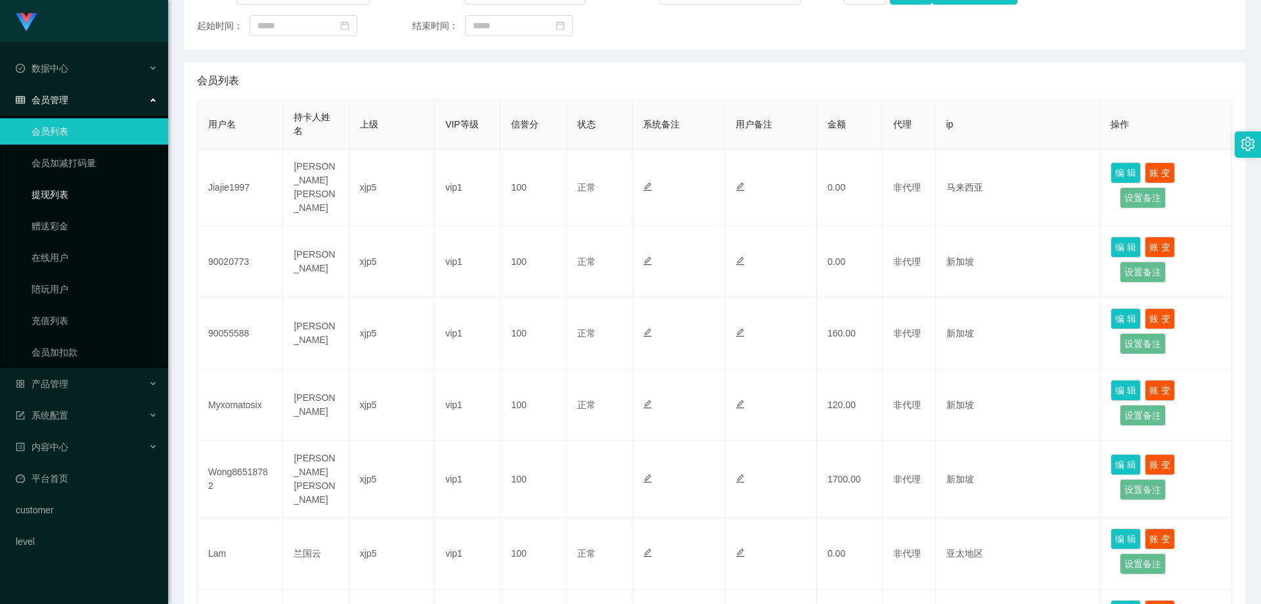
click at [75, 193] on link "提现列表" at bounding box center [95, 194] width 126 height 26
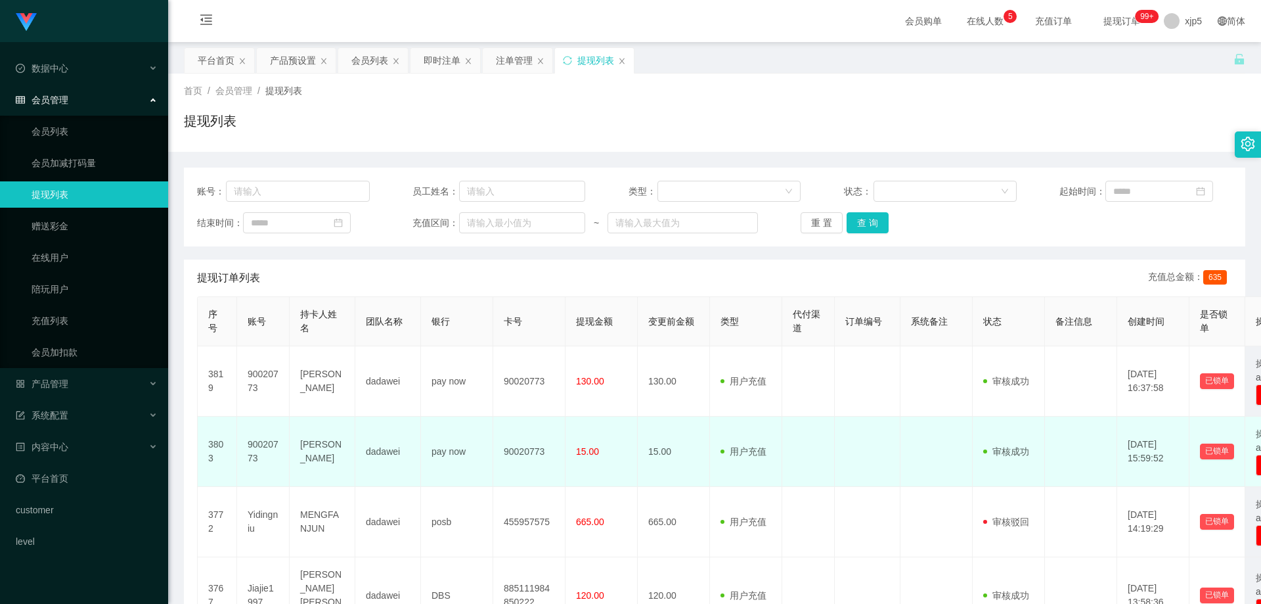
scroll to position [66, 0]
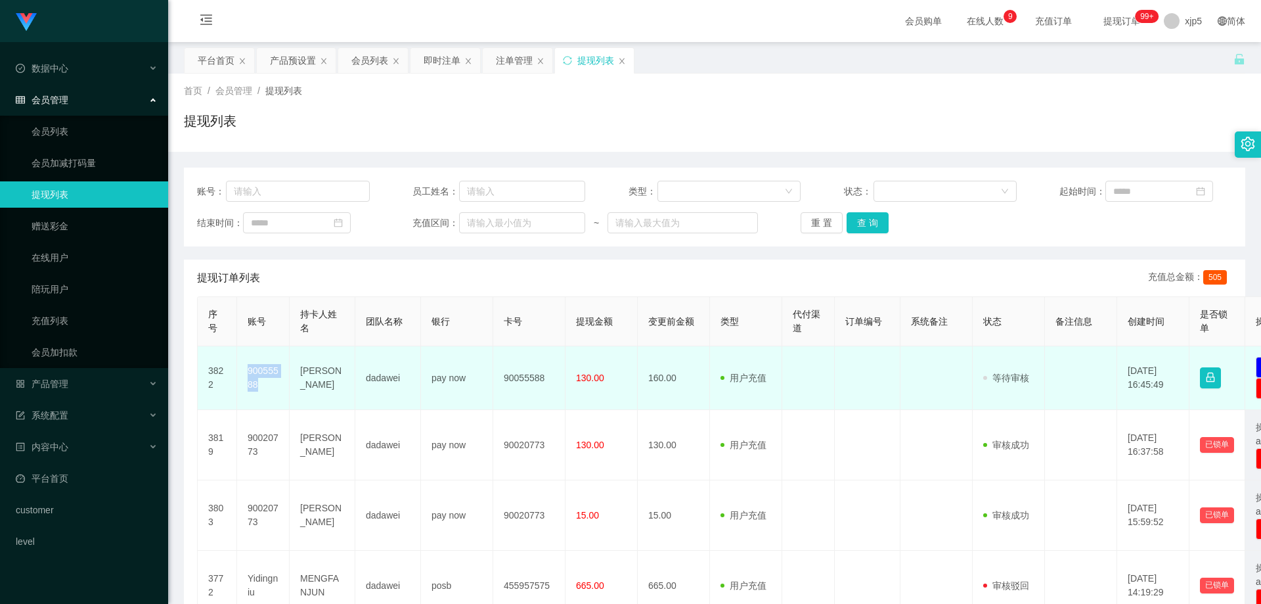
click at [246, 366] on td "90055588" at bounding box center [263, 378] width 53 height 64
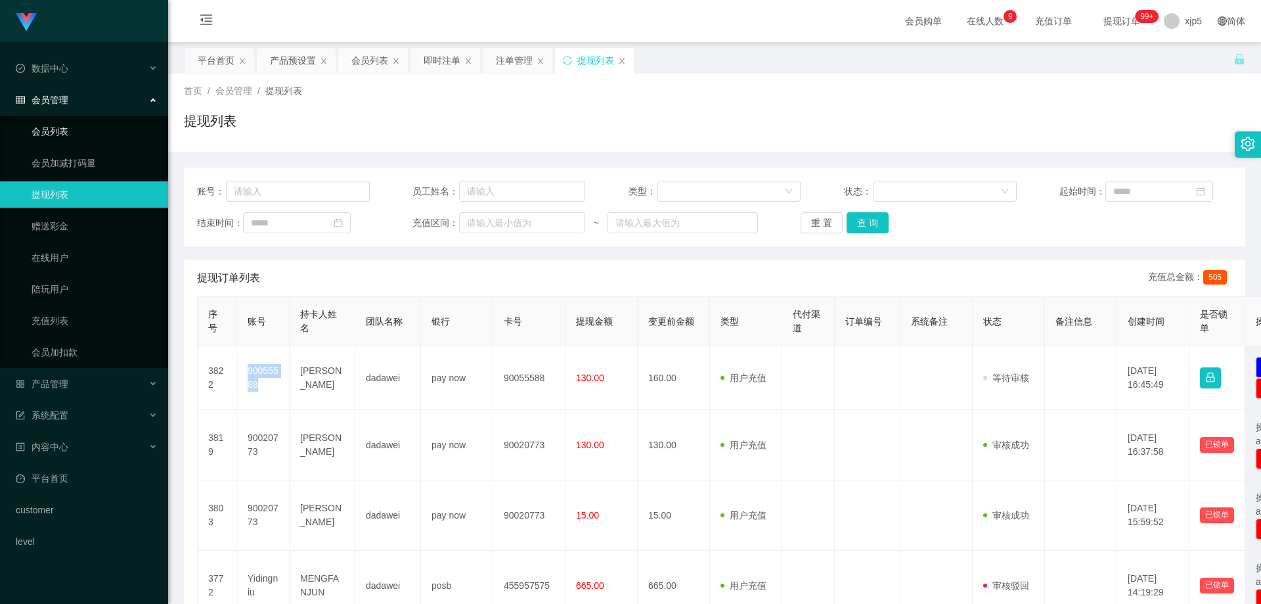
click at [100, 131] on link "会员列表" at bounding box center [95, 131] width 126 height 26
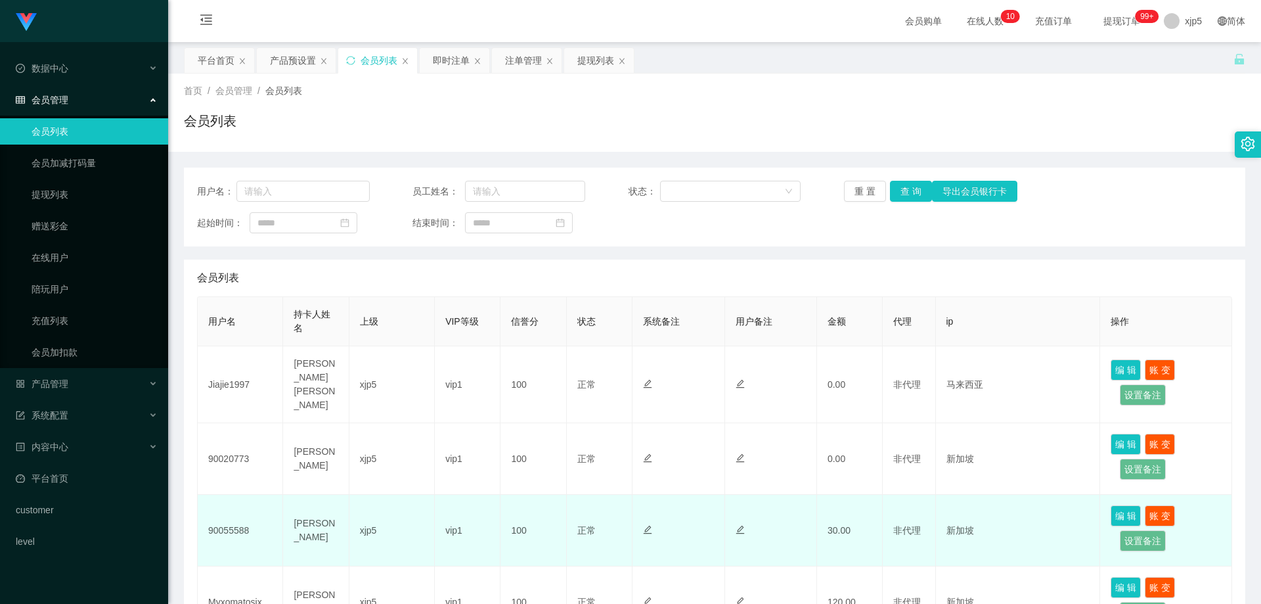
scroll to position [131, 0]
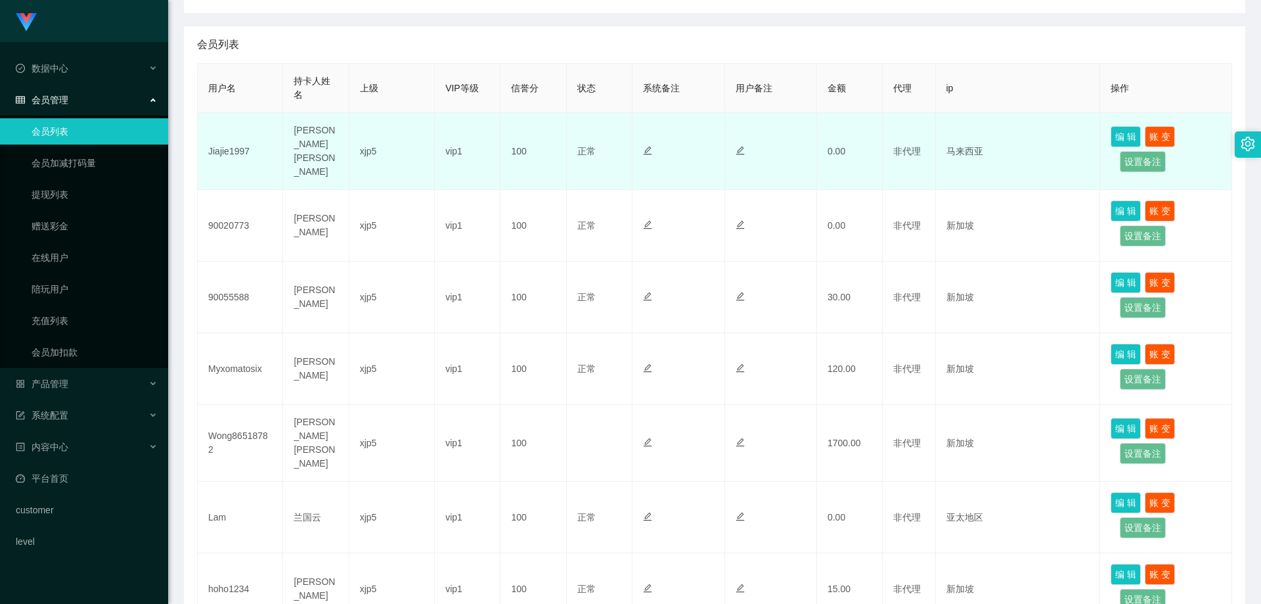
scroll to position [167, 0]
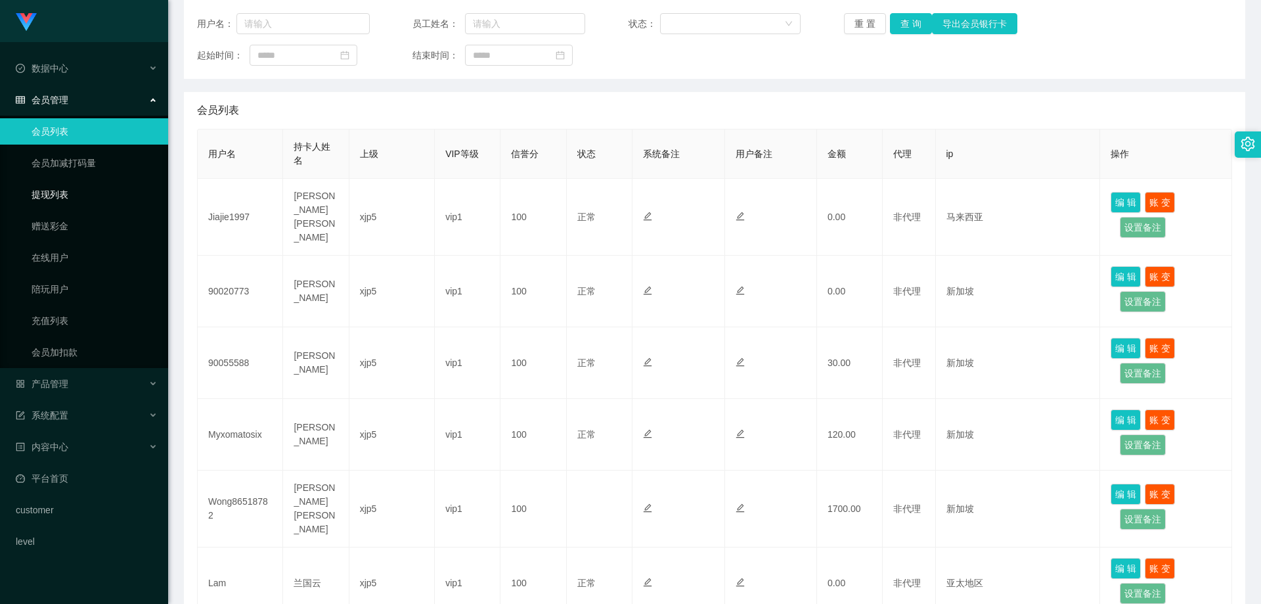
click at [72, 205] on link "提现列表" at bounding box center [95, 194] width 126 height 26
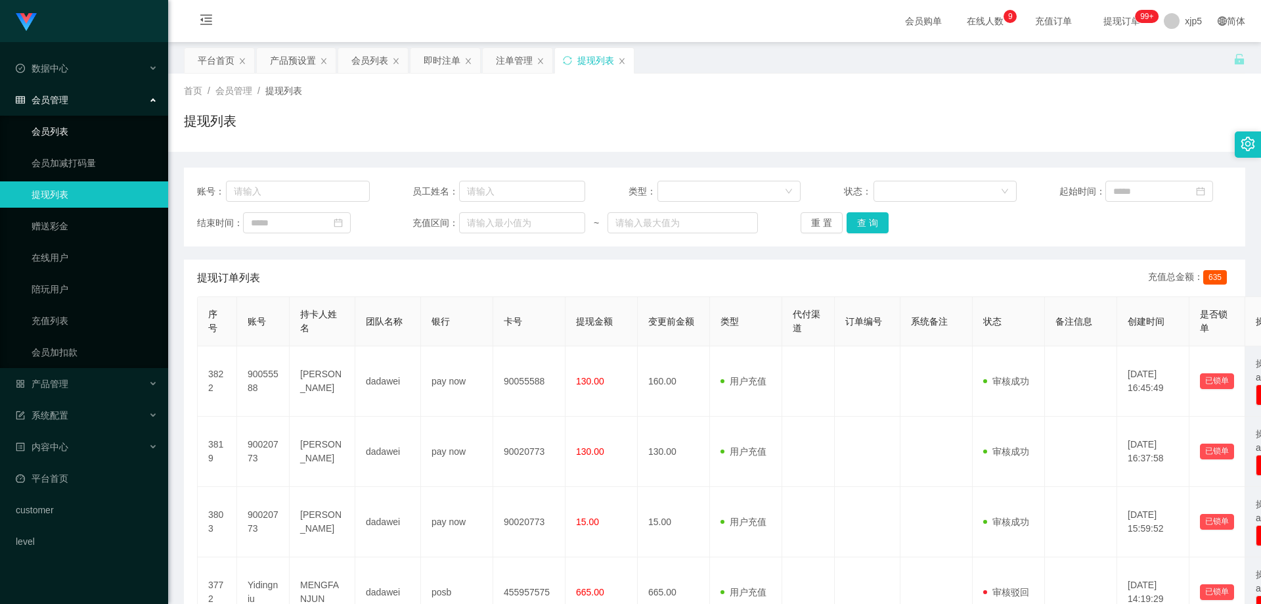
click at [72, 132] on link "会员列表" at bounding box center [95, 131] width 126 height 26
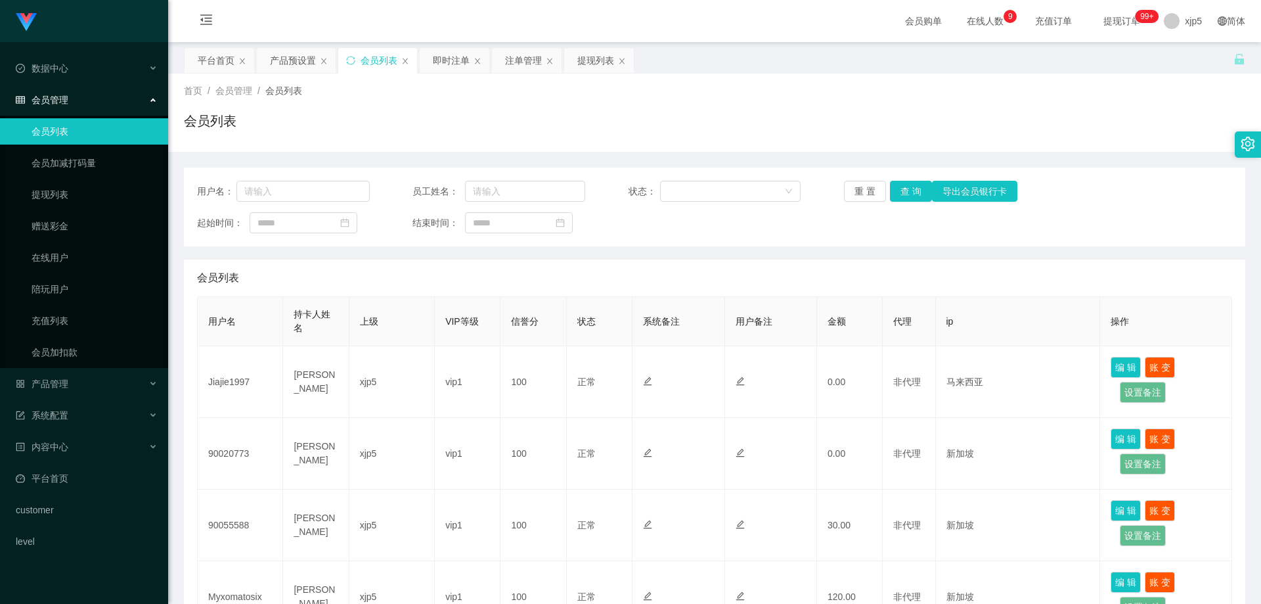
scroll to position [66, 0]
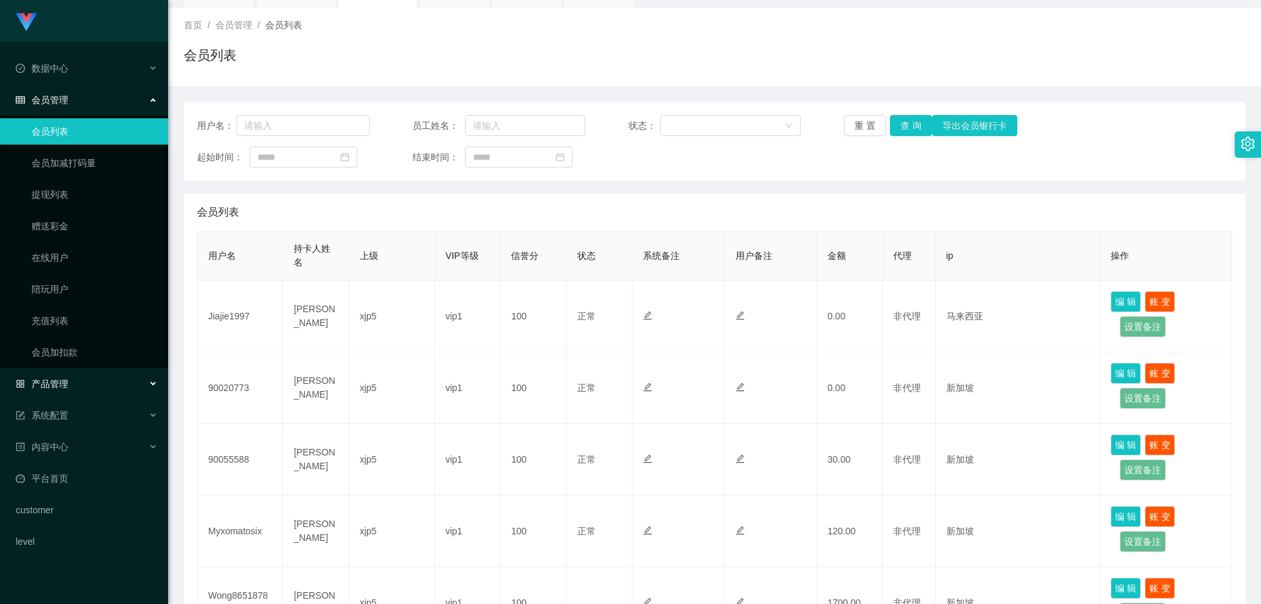
drag, startPoint x: 79, startPoint y: 391, endPoint x: 104, endPoint y: 386, distance: 25.4
click at [79, 390] on div "产品管理" at bounding box center [84, 383] width 168 height 26
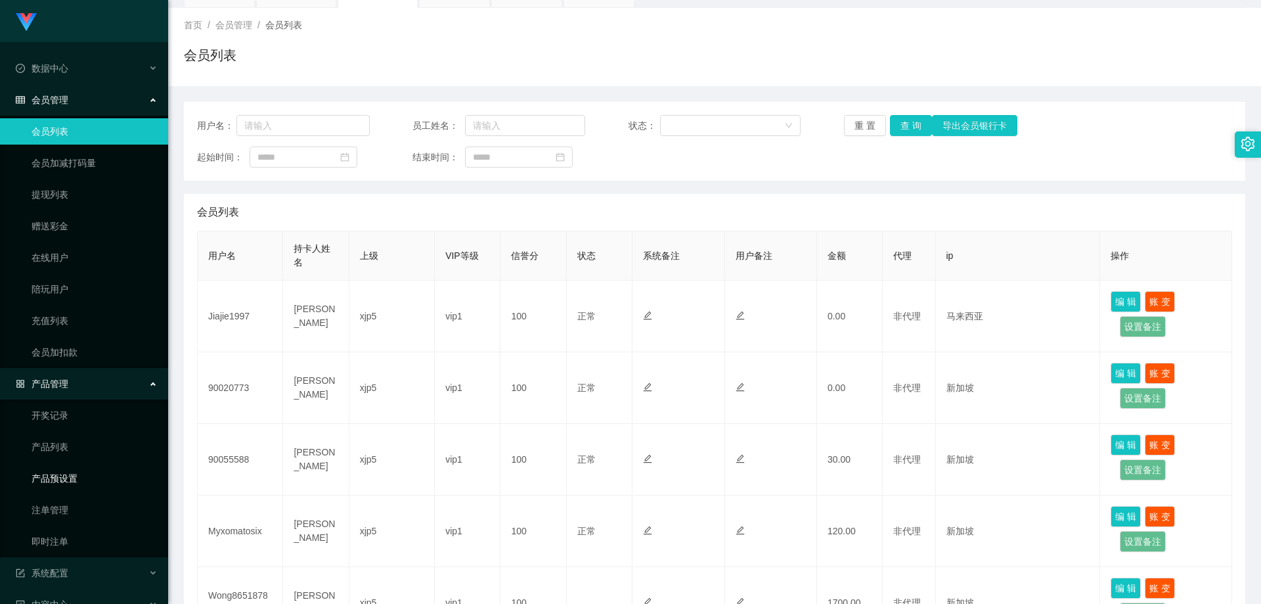
click at [76, 475] on link "产品预设置" at bounding box center [95, 478] width 126 height 26
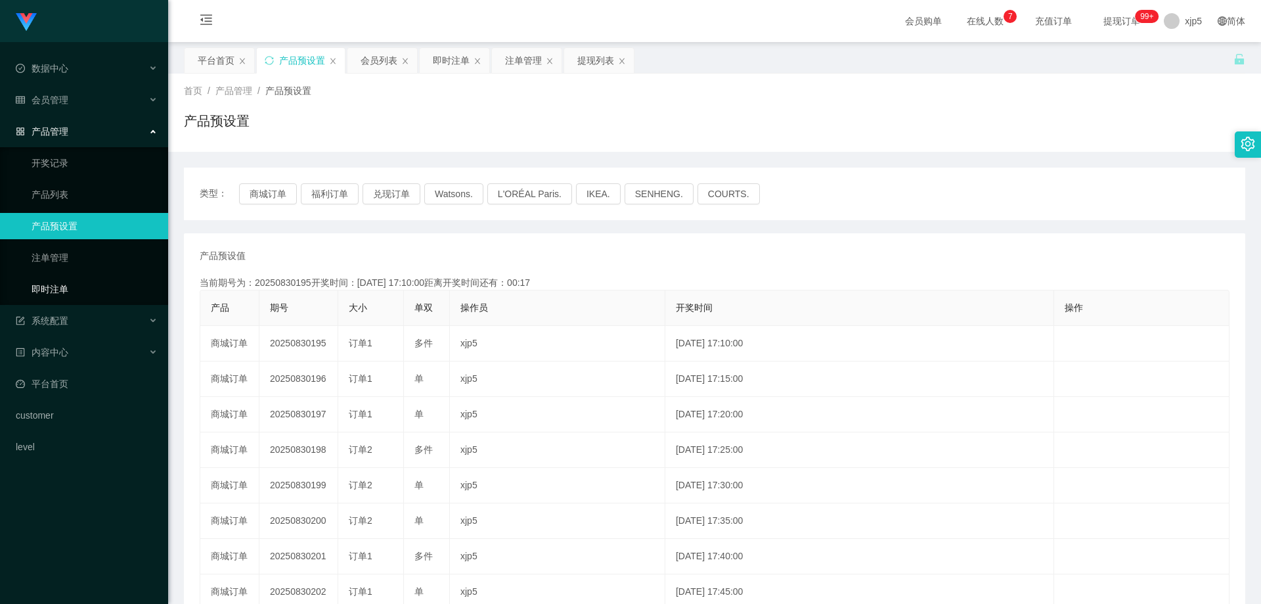
click at [76, 290] on link "即时注单" at bounding box center [95, 289] width 126 height 26
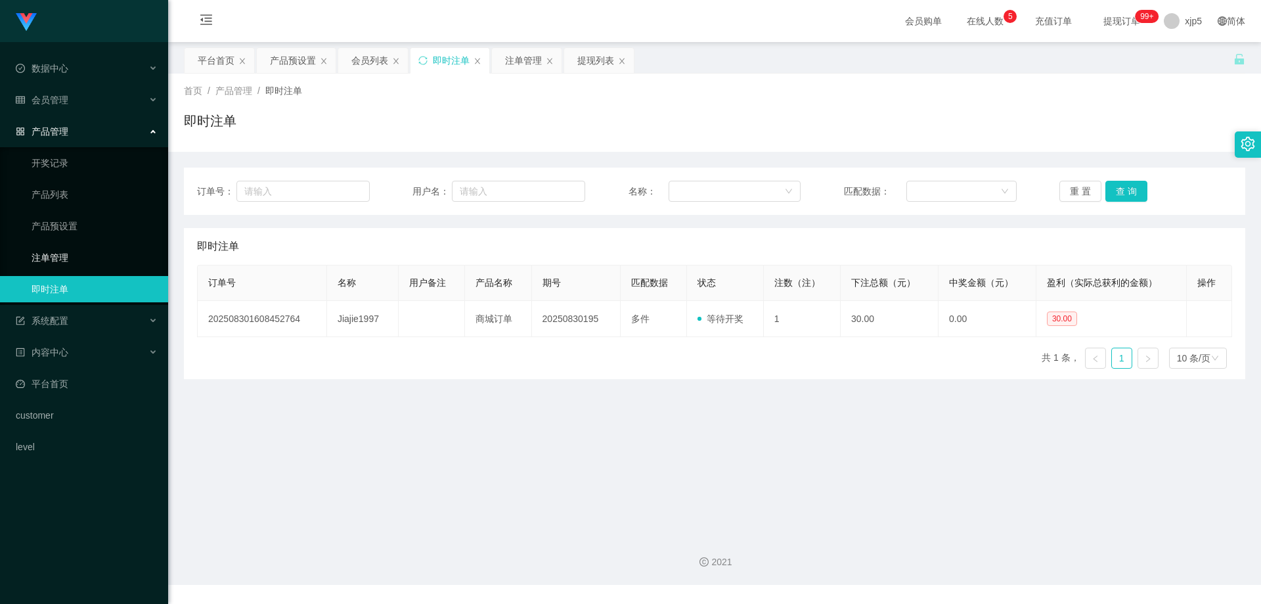
click at [73, 258] on link "注单管理" at bounding box center [95, 257] width 126 height 26
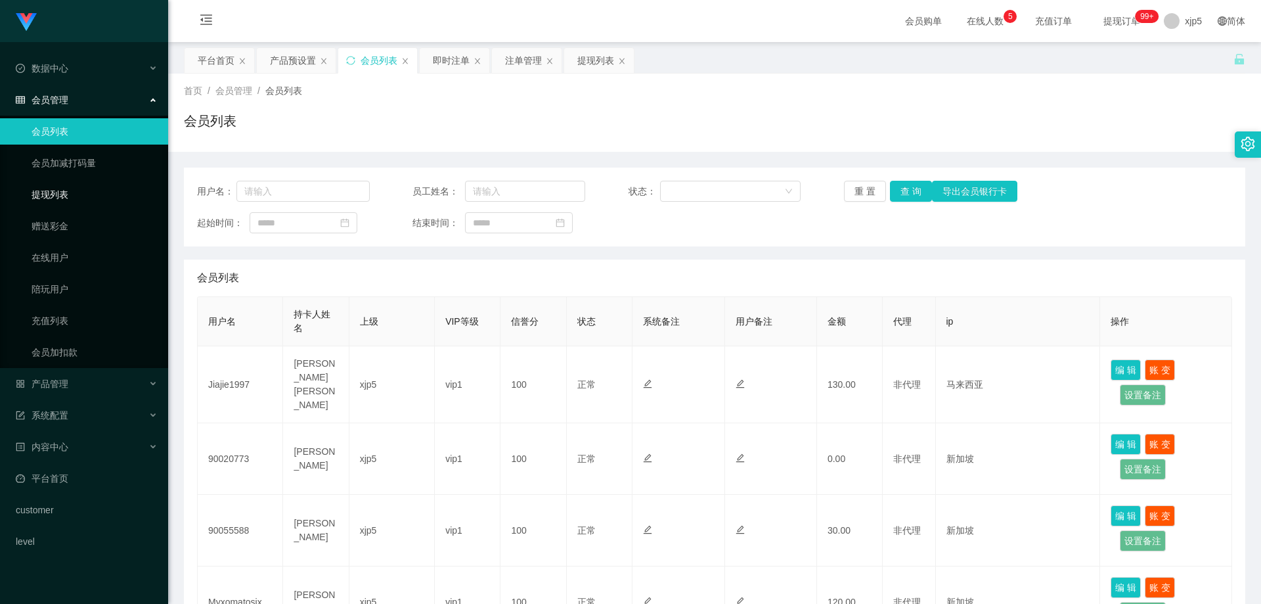
click at [77, 195] on link "提现列表" at bounding box center [95, 194] width 126 height 26
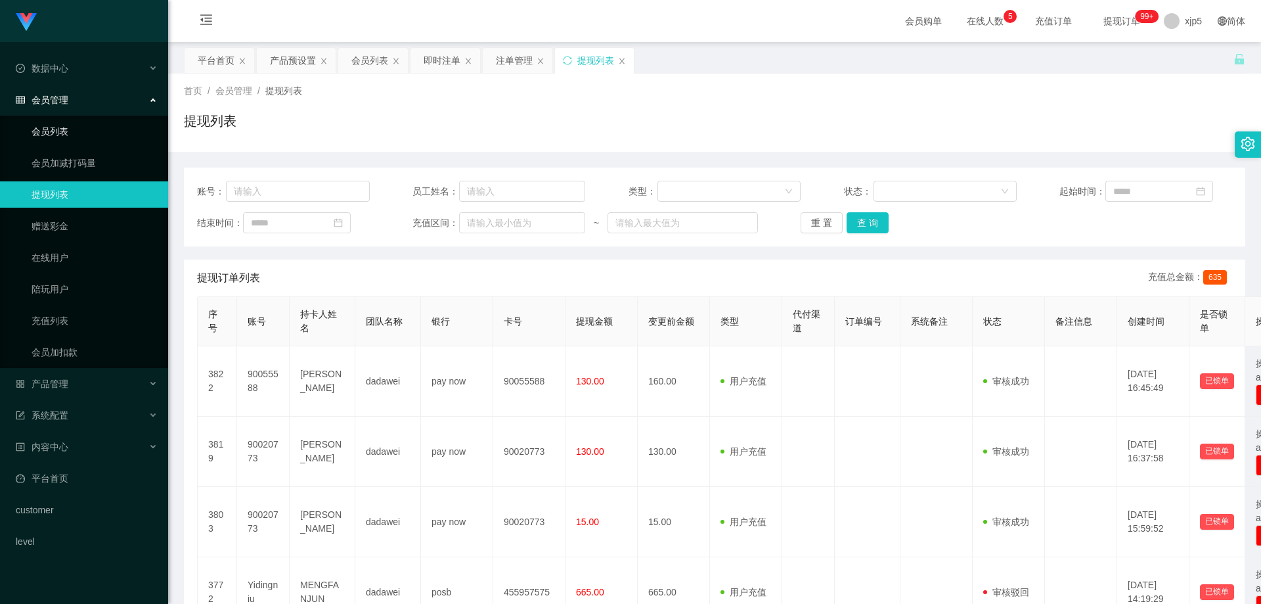
click at [81, 131] on link "会员列表" at bounding box center [95, 131] width 126 height 26
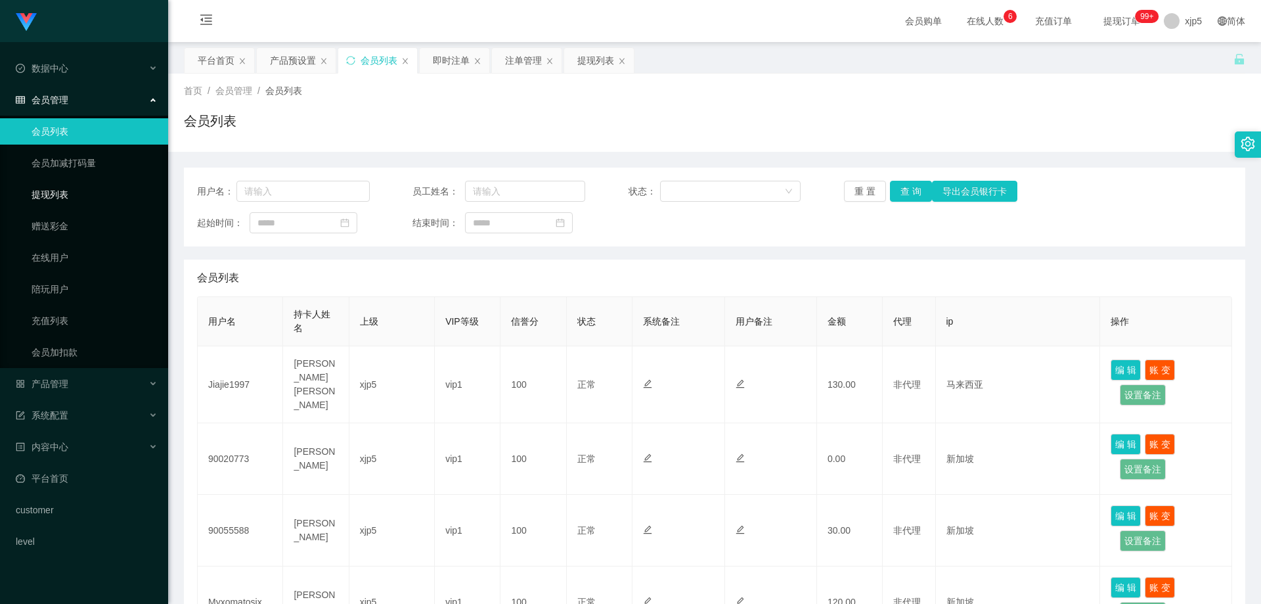
click at [75, 191] on link "提现列表" at bounding box center [95, 194] width 126 height 26
click at [64, 189] on link "提现列表" at bounding box center [95, 194] width 126 height 26
click at [75, 190] on link "提现列表" at bounding box center [95, 194] width 126 height 26
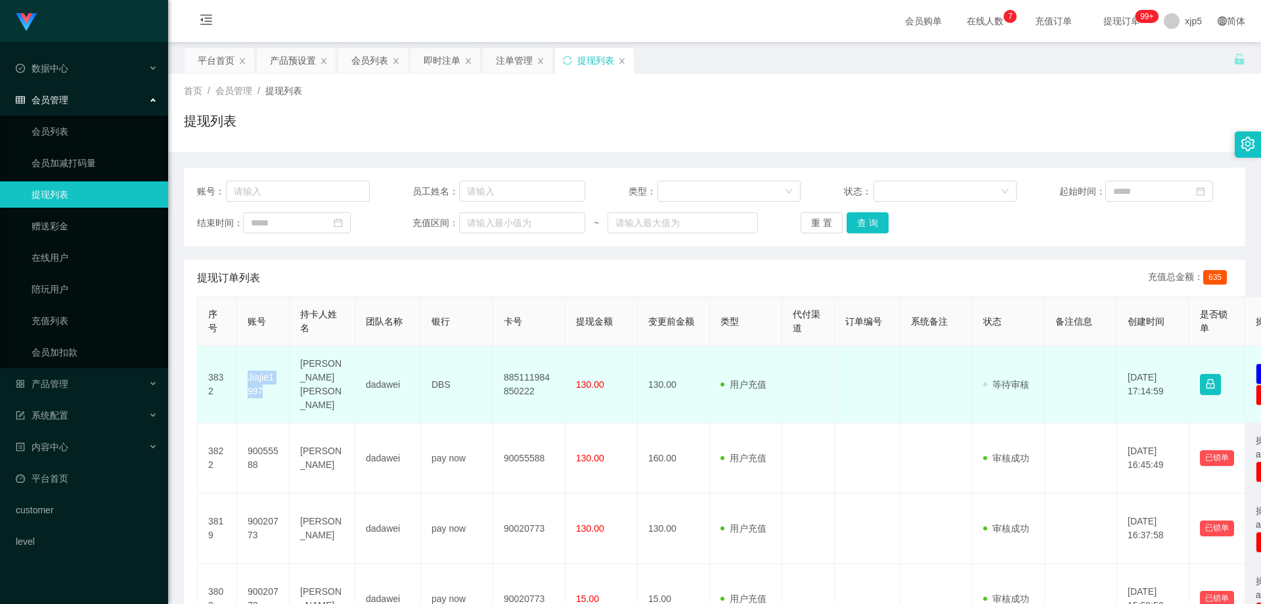
drag, startPoint x: 269, startPoint y: 390, endPoint x: 246, endPoint y: 376, distance: 27.7
click at [246, 376] on td "Jiajie1997" at bounding box center [263, 384] width 53 height 77
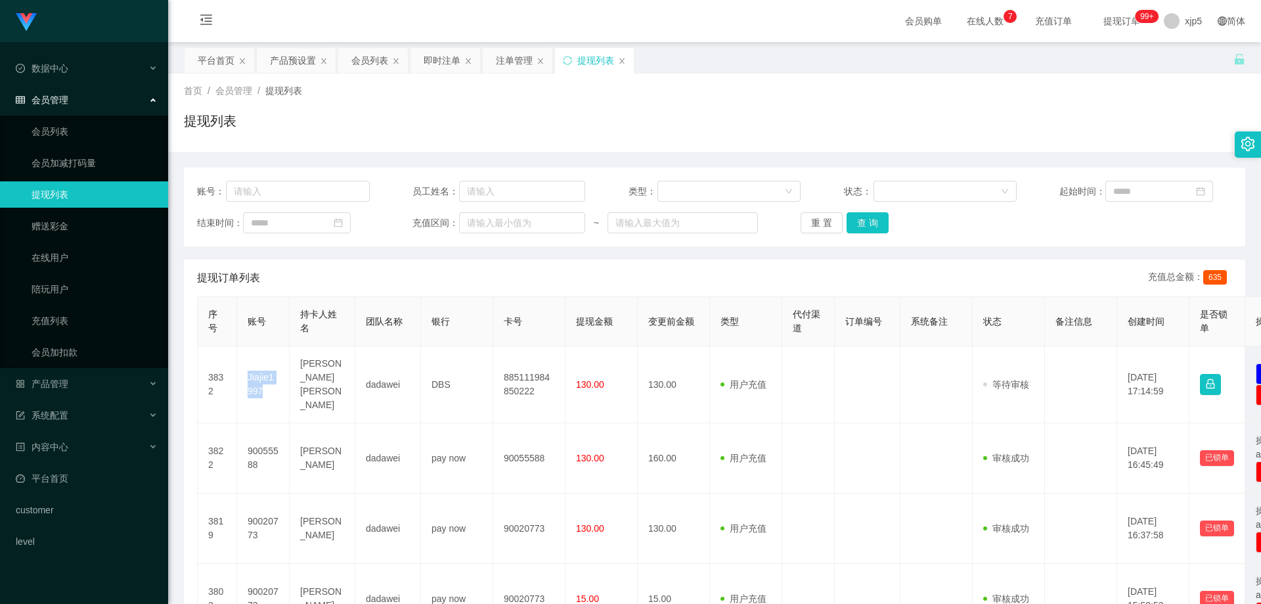
copy td "Jiajie1997"
click at [67, 132] on link "会员列表" at bounding box center [95, 131] width 126 height 26
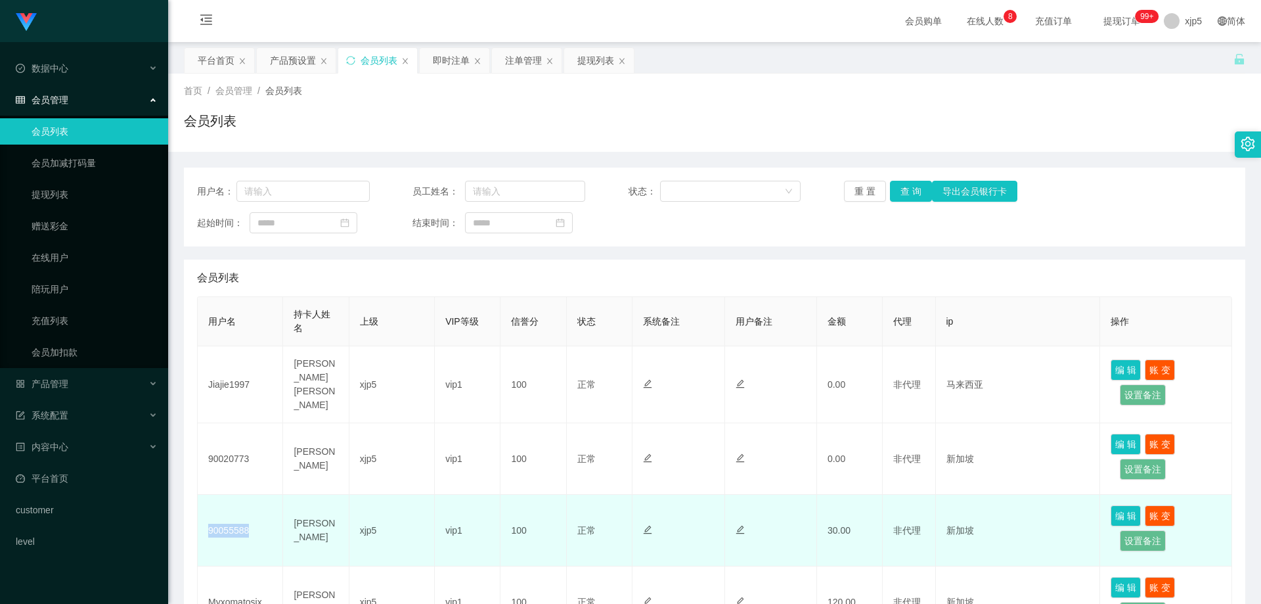
drag, startPoint x: 257, startPoint y: 521, endPoint x: 217, endPoint y: 516, distance: 40.4
click at [207, 527] on td "90055588" at bounding box center [240, 531] width 85 height 72
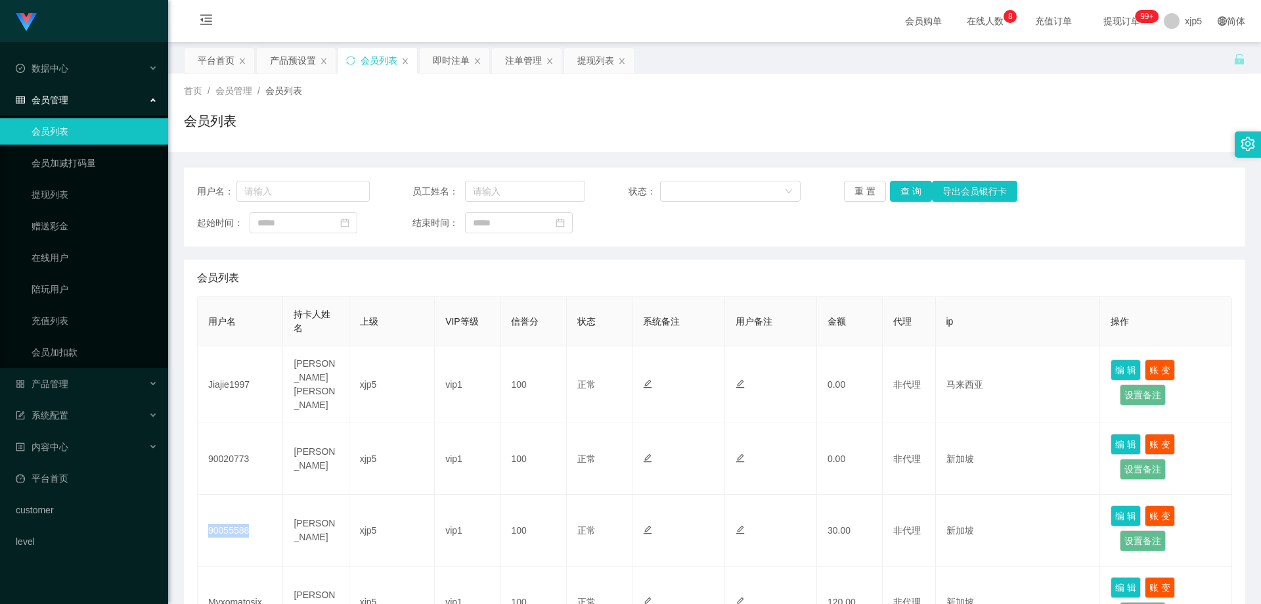
copy td "90055588"
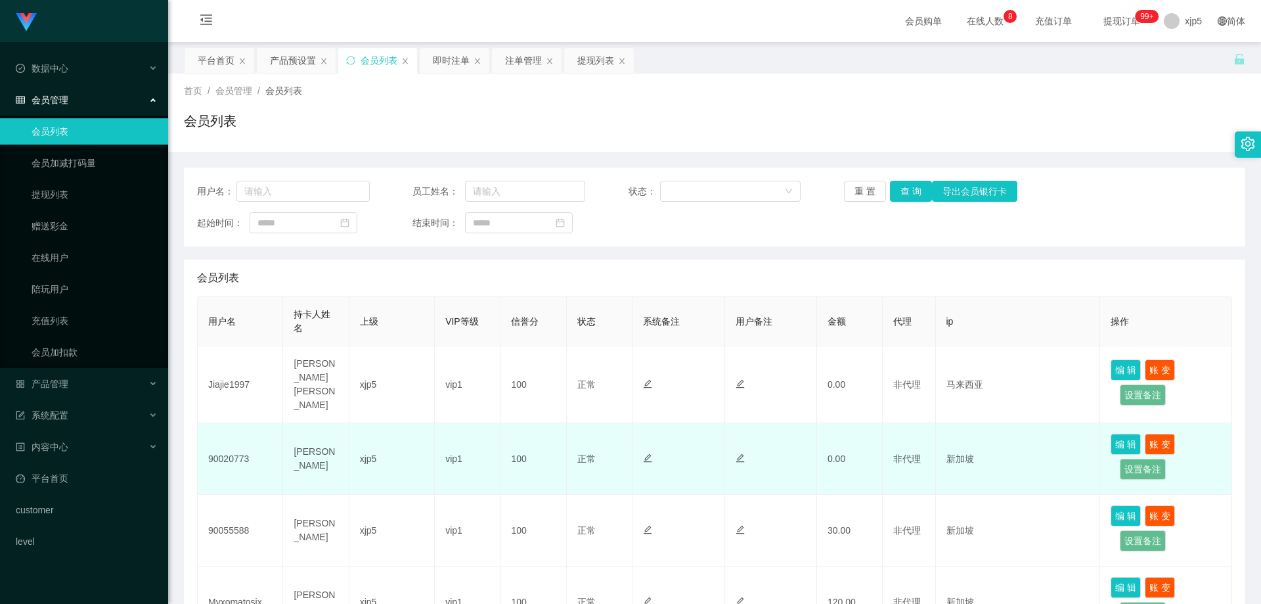
click at [254, 447] on td "90020773" at bounding box center [240, 459] width 85 height 72
drag, startPoint x: 255, startPoint y: 450, endPoint x: 200, endPoint y: 453, distance: 55.3
click at [200, 453] on td "90020773" at bounding box center [240, 459] width 85 height 72
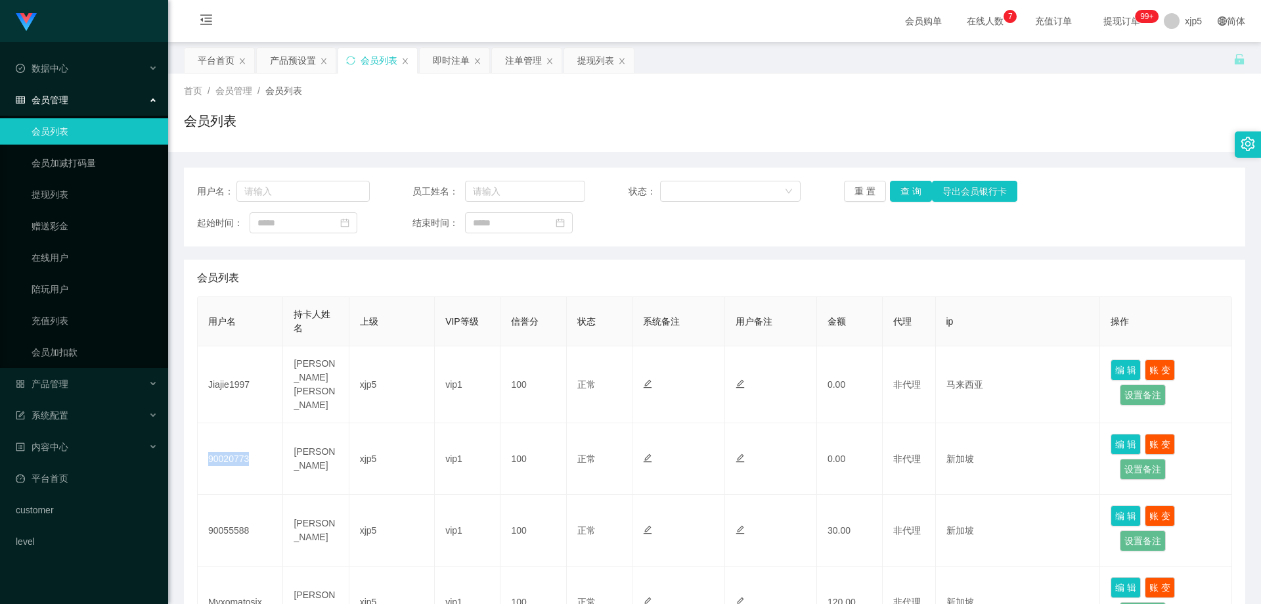
copy td "90020773"
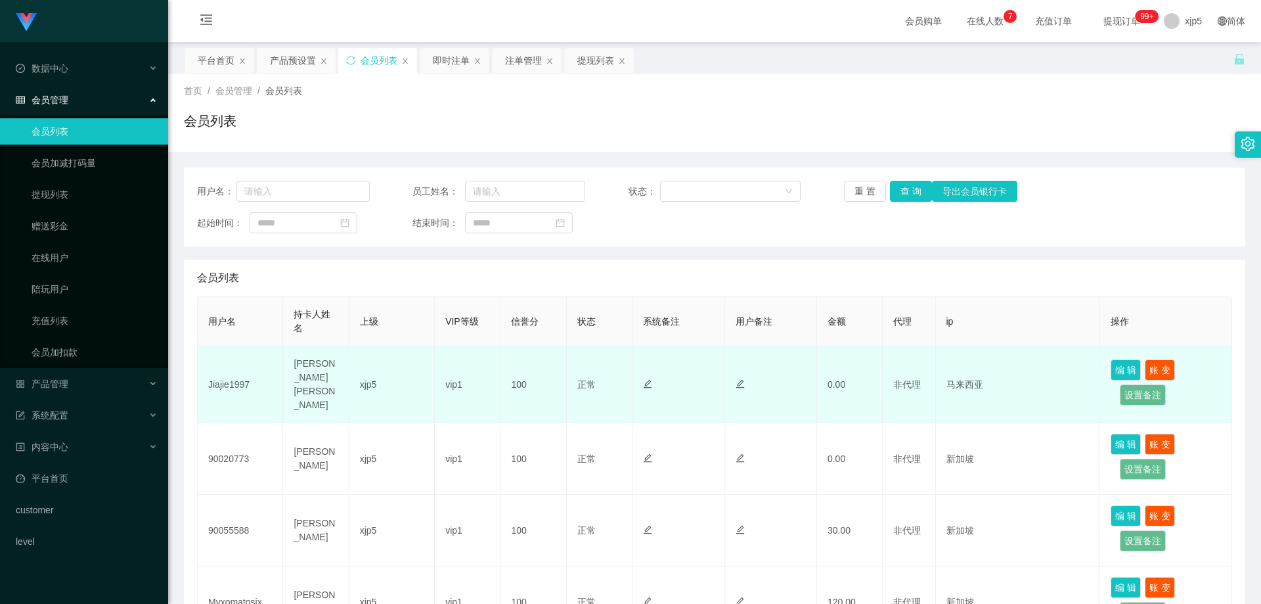
click at [254, 380] on td "Jiajie1997" at bounding box center [240, 384] width 85 height 77
drag, startPoint x: 254, startPoint y: 382, endPoint x: 214, endPoint y: 363, distance: 44.4
click at [208, 378] on td "Jiajie1997" at bounding box center [240, 384] width 85 height 77
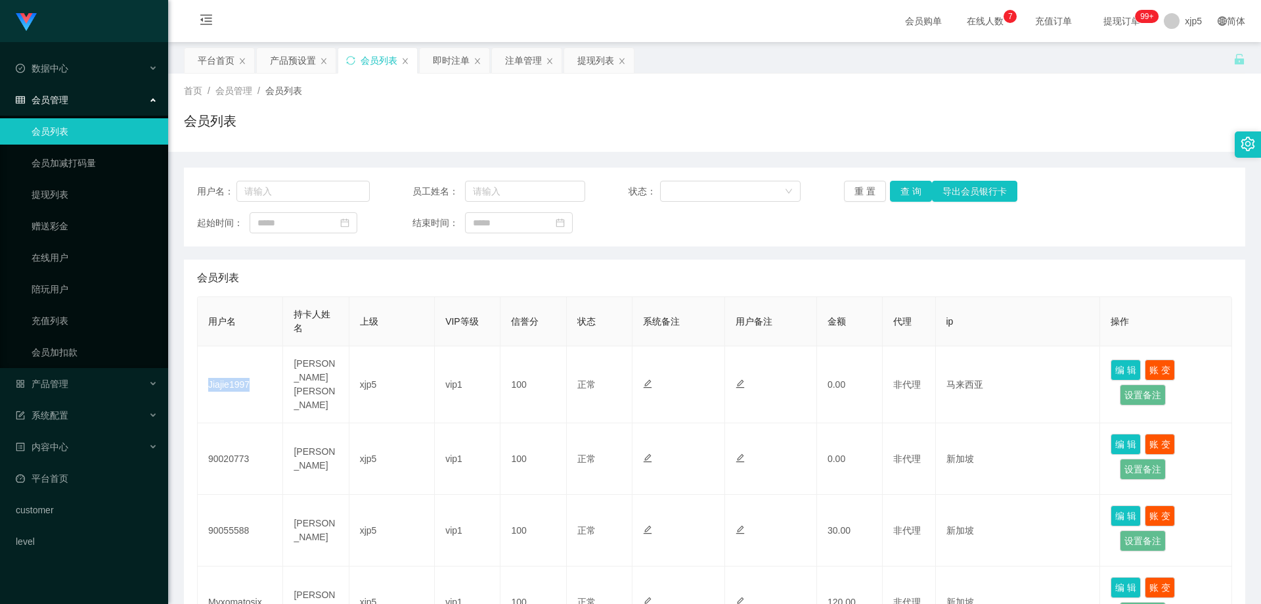
copy td "Jiajie1997"
